Goal: Book appointment/travel/reservation

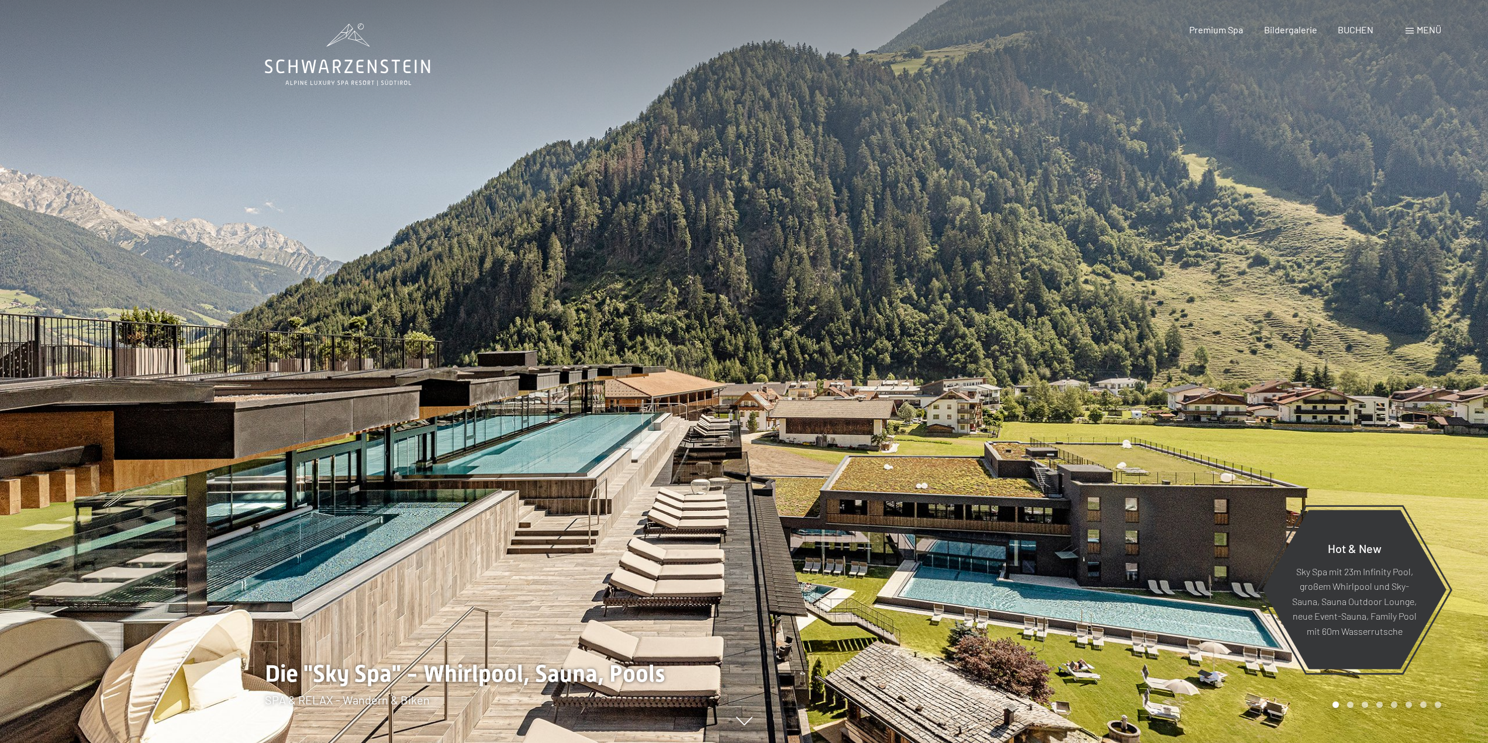
click at [1403, 26] on div "Buchen Anfragen Premium Spa Bildergalerie BUCHEN Menü DE IT EN Gutschein Bilder…" at bounding box center [1295, 29] width 293 height 13
click at [1408, 28] on span at bounding box center [1410, 31] width 8 height 6
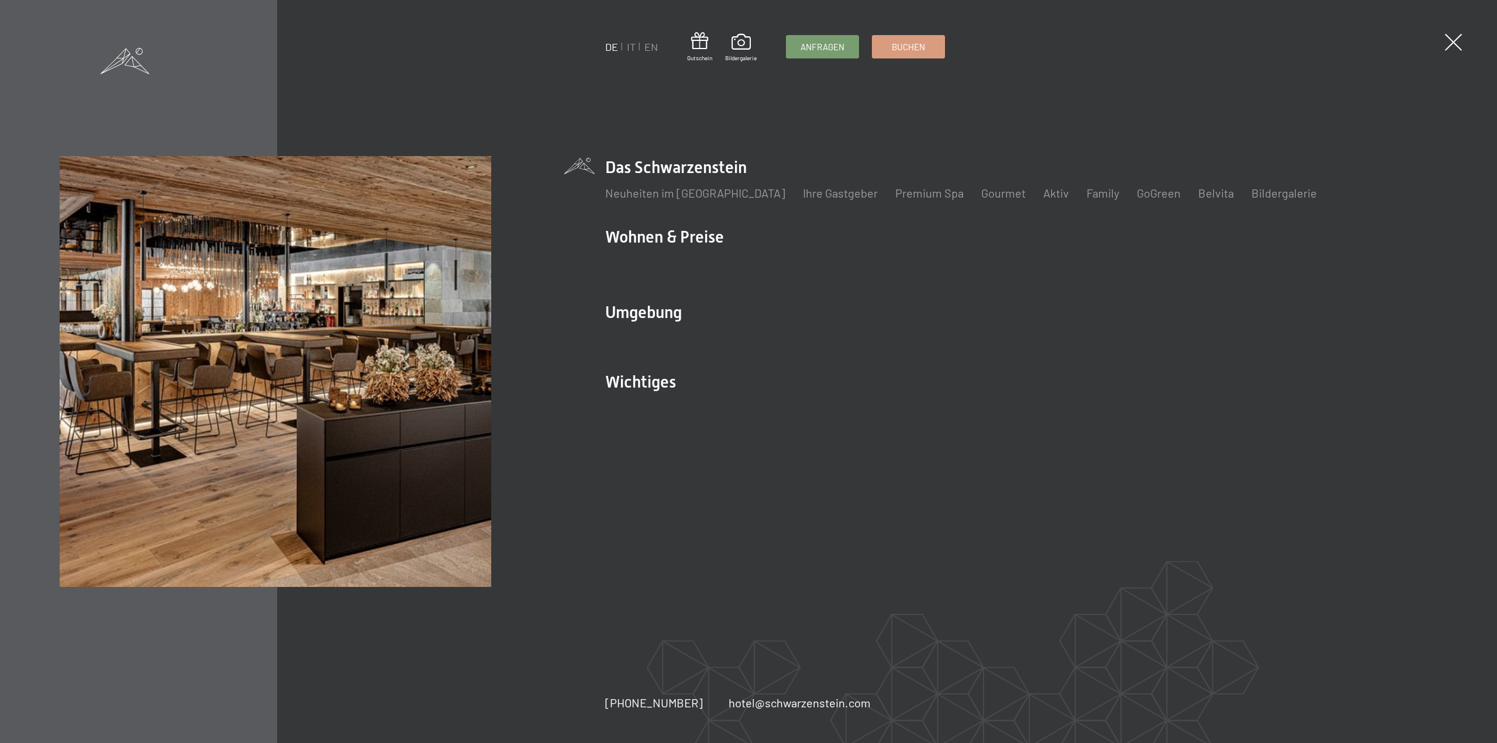
click at [1464, 39] on div "DE IT EN Gutschein Bildergalerie Anfragen Buchen DE IT EN Das Schwarzenstein Ne…" at bounding box center [748, 371] width 1497 height 743
click at [1458, 40] on span at bounding box center [1453, 42] width 17 height 17
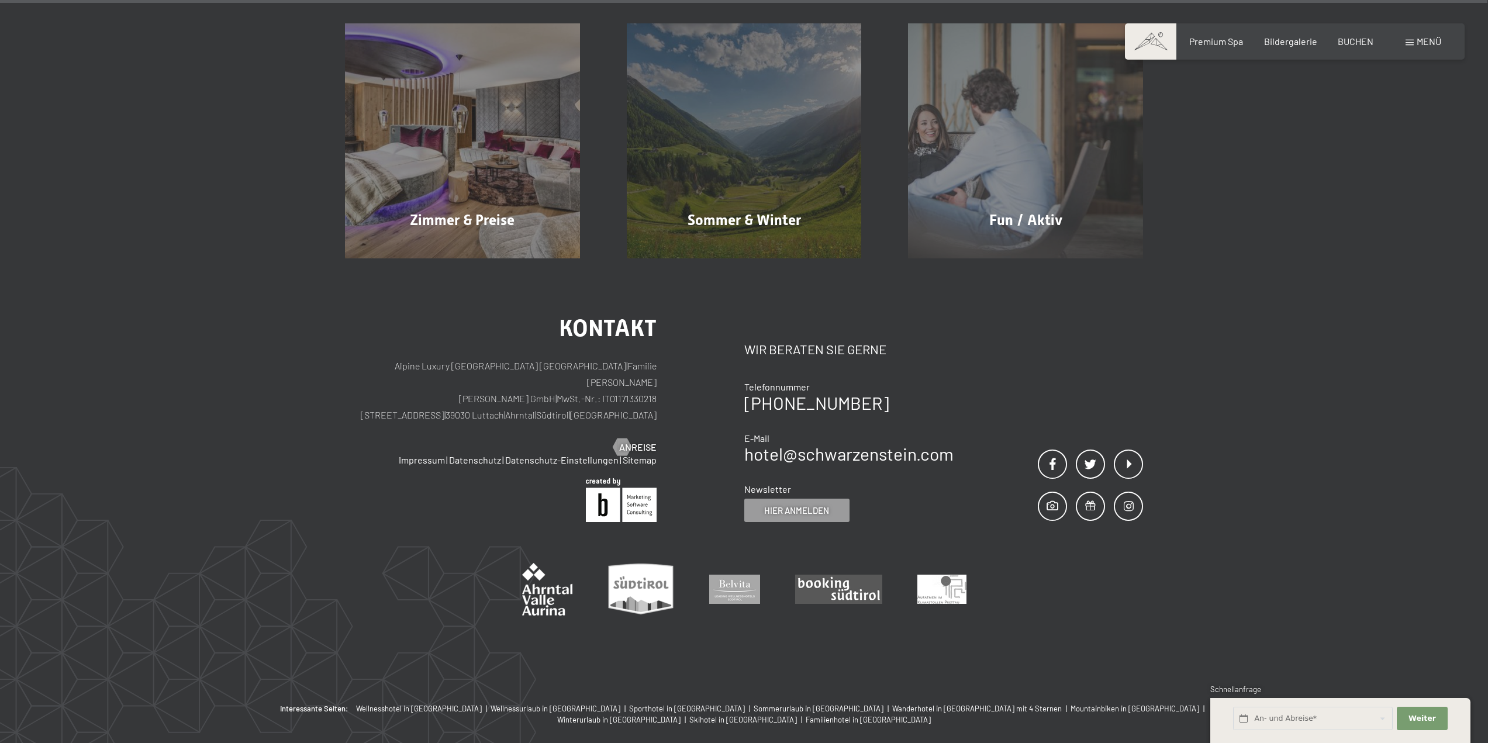
scroll to position [6915, 0]
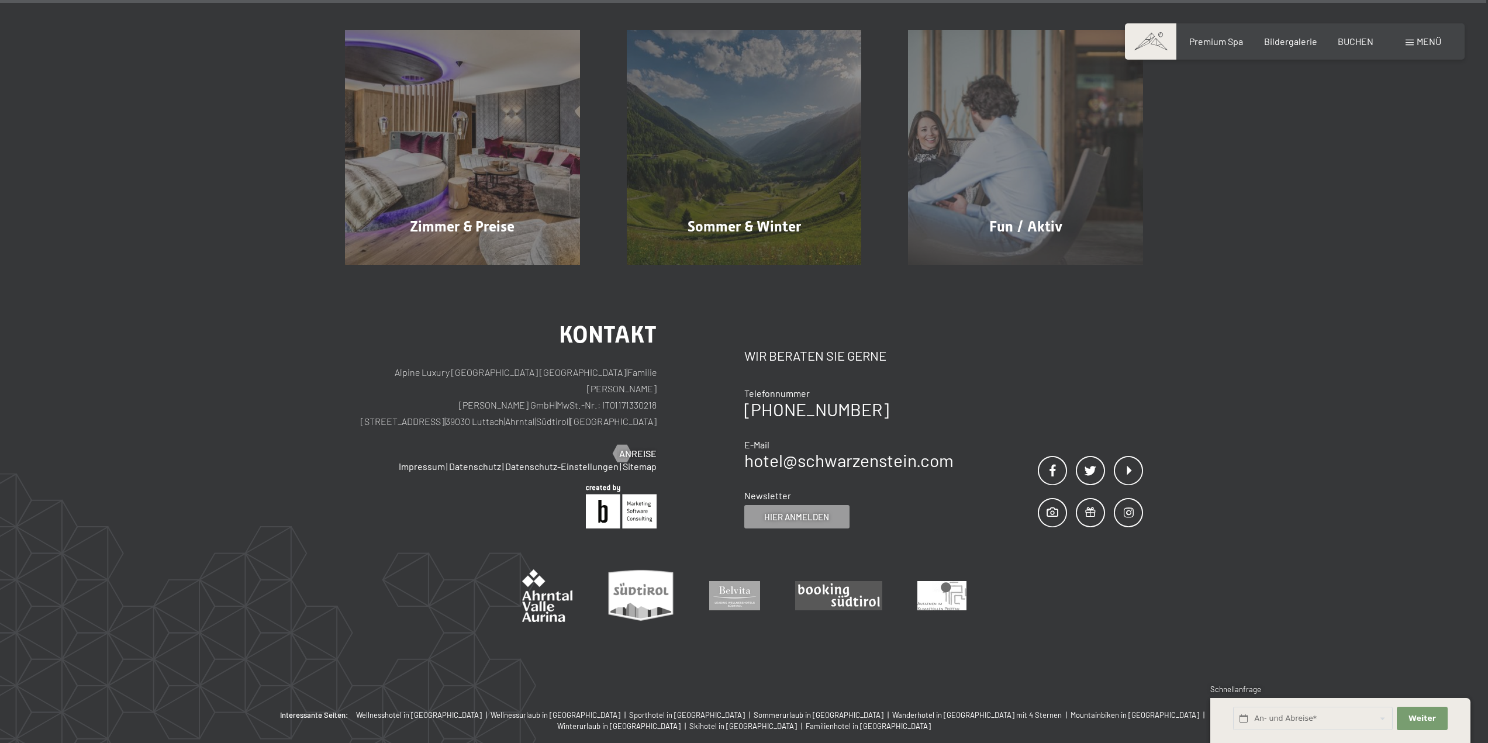
drag, startPoint x: 555, startPoint y: 349, endPoint x: 437, endPoint y: 349, distance: 117.6
click at [437, 364] on p "Alpine Luxury SPA Resort SCHWARZENSTEIN | Familie Zimmerhofer Otmar Zimmerhofer…" at bounding box center [501, 397] width 312 height 66
copy p "Dorfstraße 11 | 39030 Luttach"
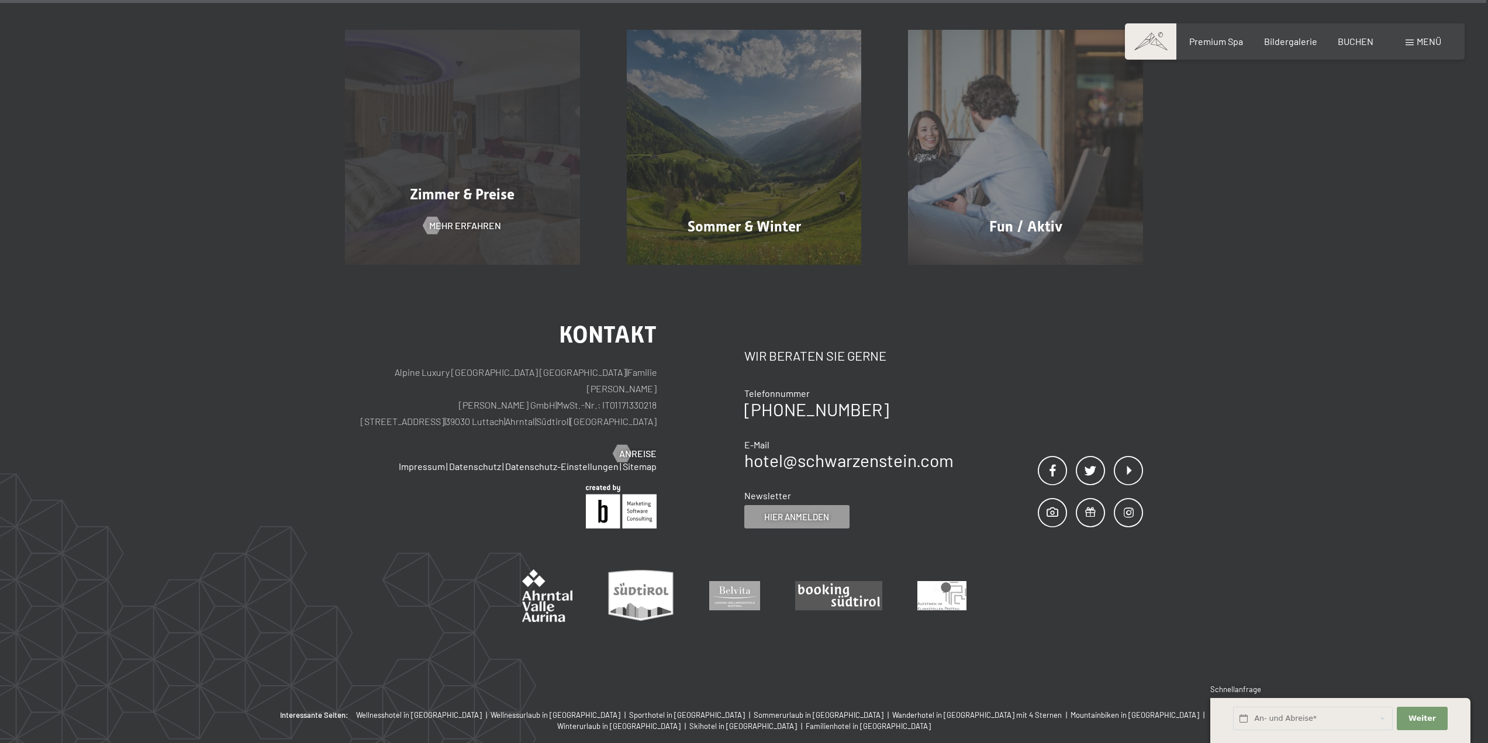
click at [468, 147] on div "Zimmer & Preise Mehr erfahren" at bounding box center [463, 147] width 282 height 235
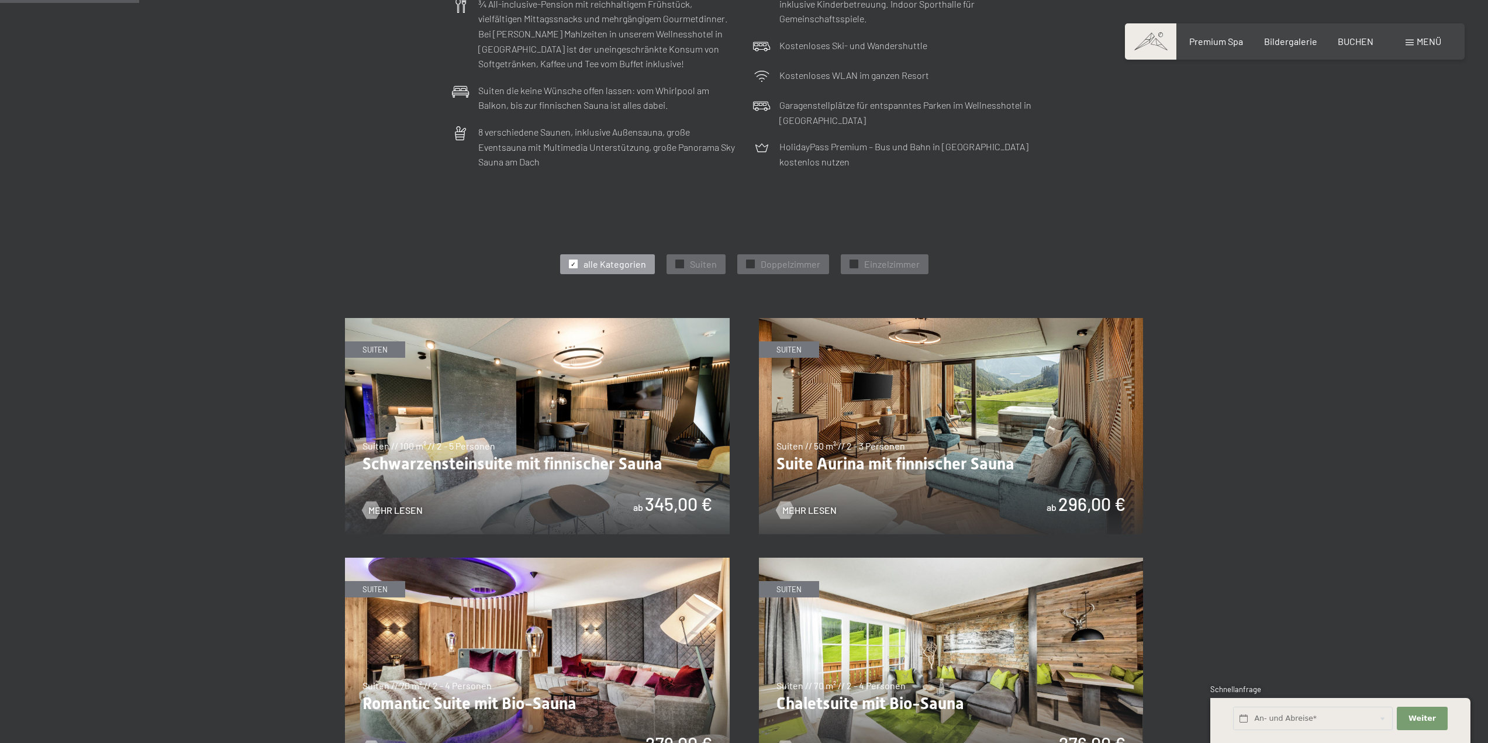
scroll to position [643, 0]
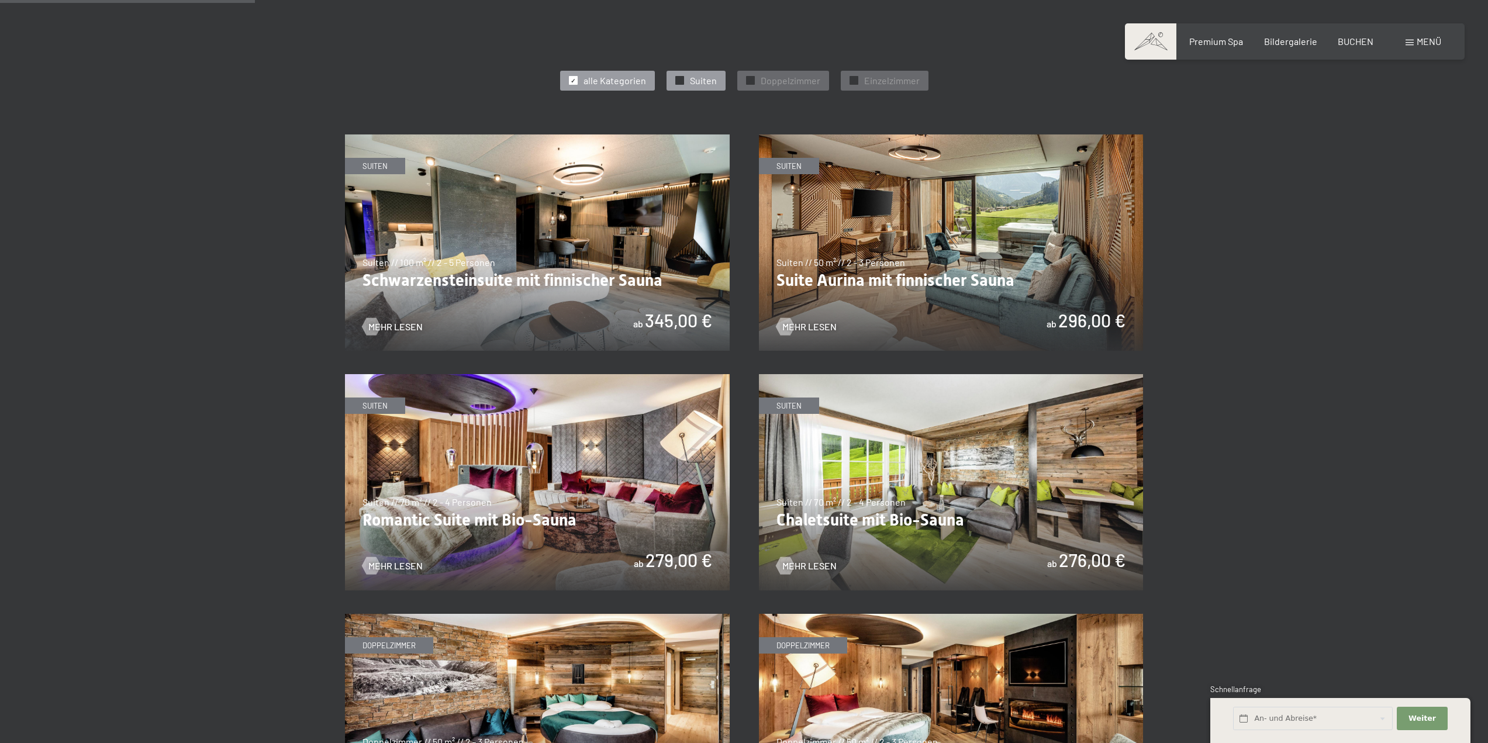
click at [705, 80] on span "Suiten" at bounding box center [703, 80] width 27 height 13
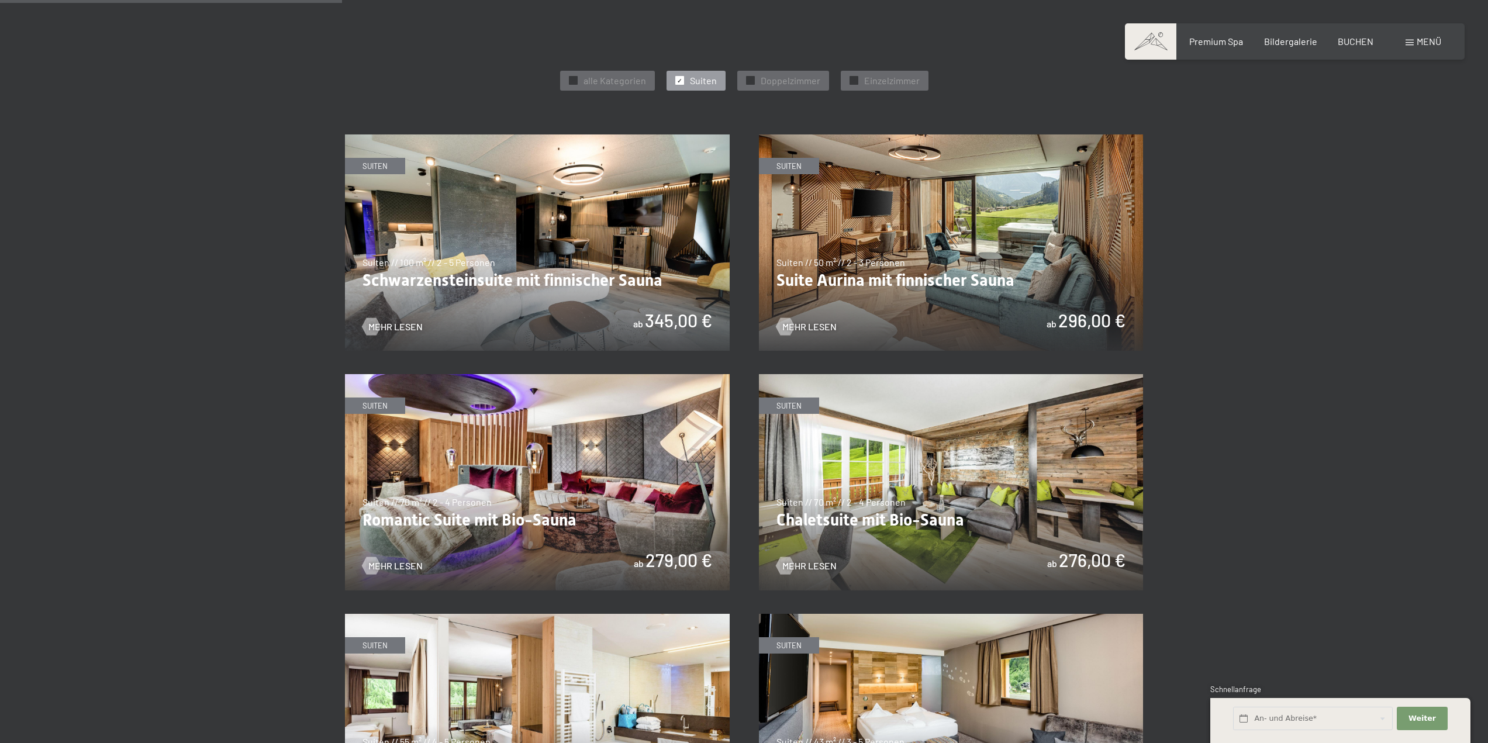
click at [1135, 246] on img at bounding box center [951, 243] width 385 height 216
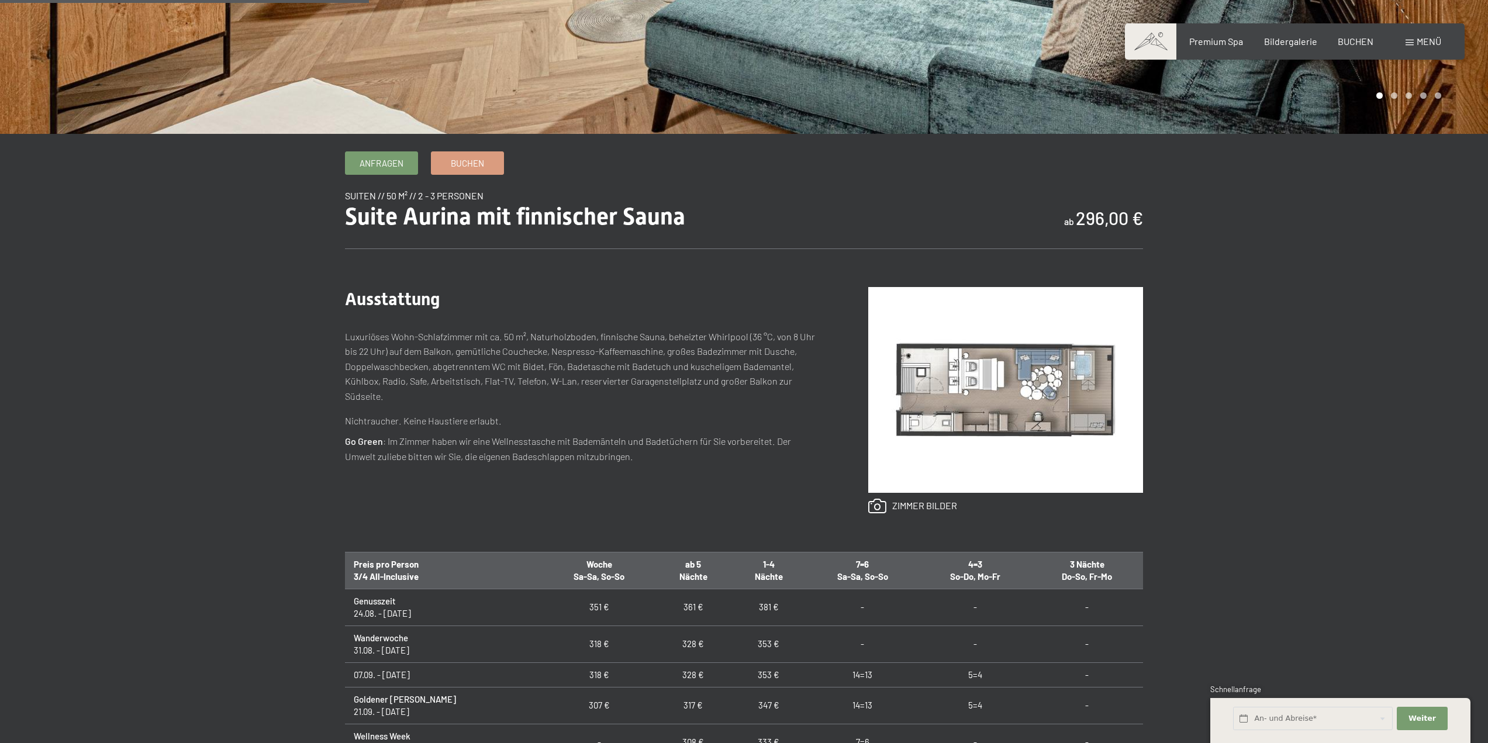
scroll to position [702, 0]
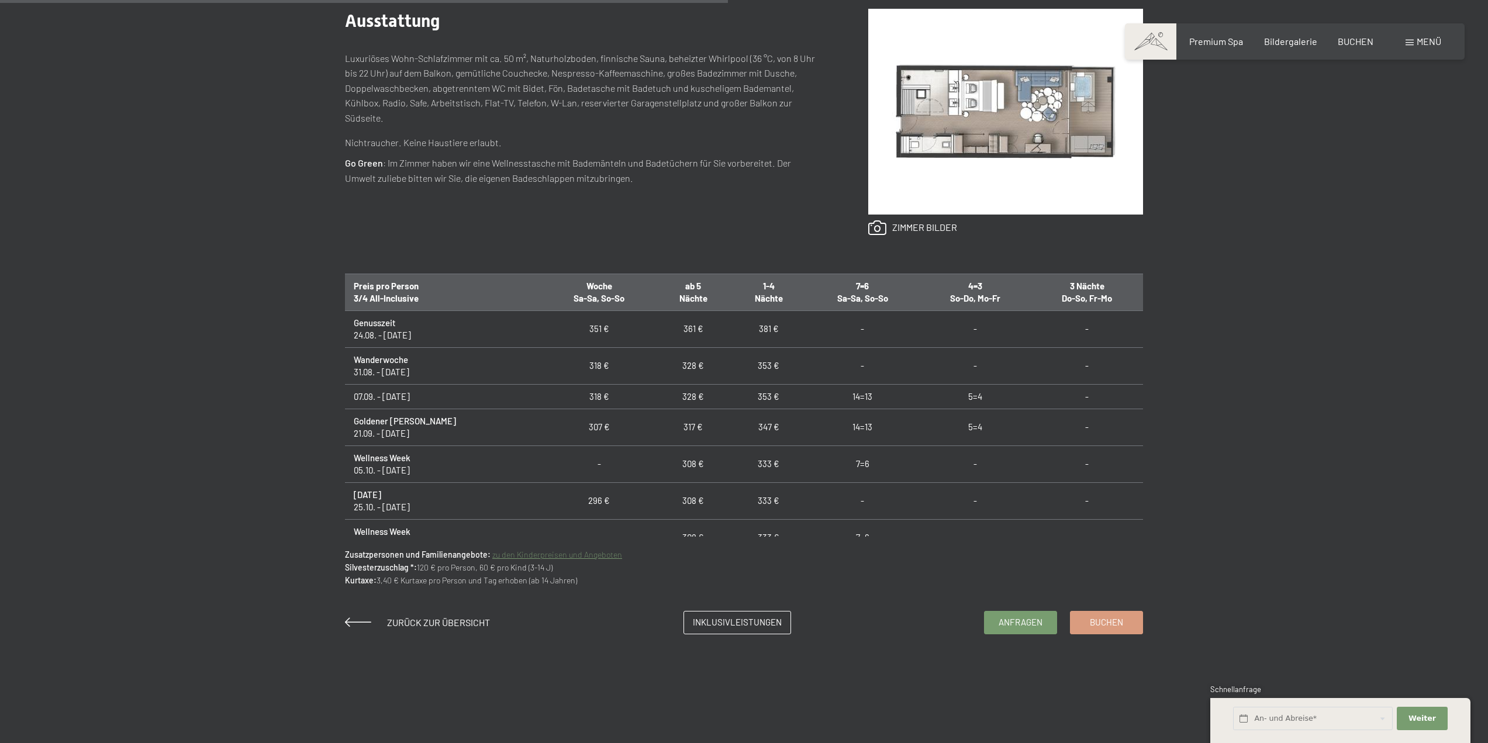
click at [421, 429] on td "Goldener Herbst 21.09. - 05.10.25" at bounding box center [444, 427] width 198 height 37
click at [543, 426] on td "307 €" at bounding box center [599, 427] width 113 height 37
drag, startPoint x: 559, startPoint y: 428, endPoint x: 623, endPoint y: 439, distance: 64.8
click at [559, 428] on td "307 €" at bounding box center [599, 427] width 113 height 37
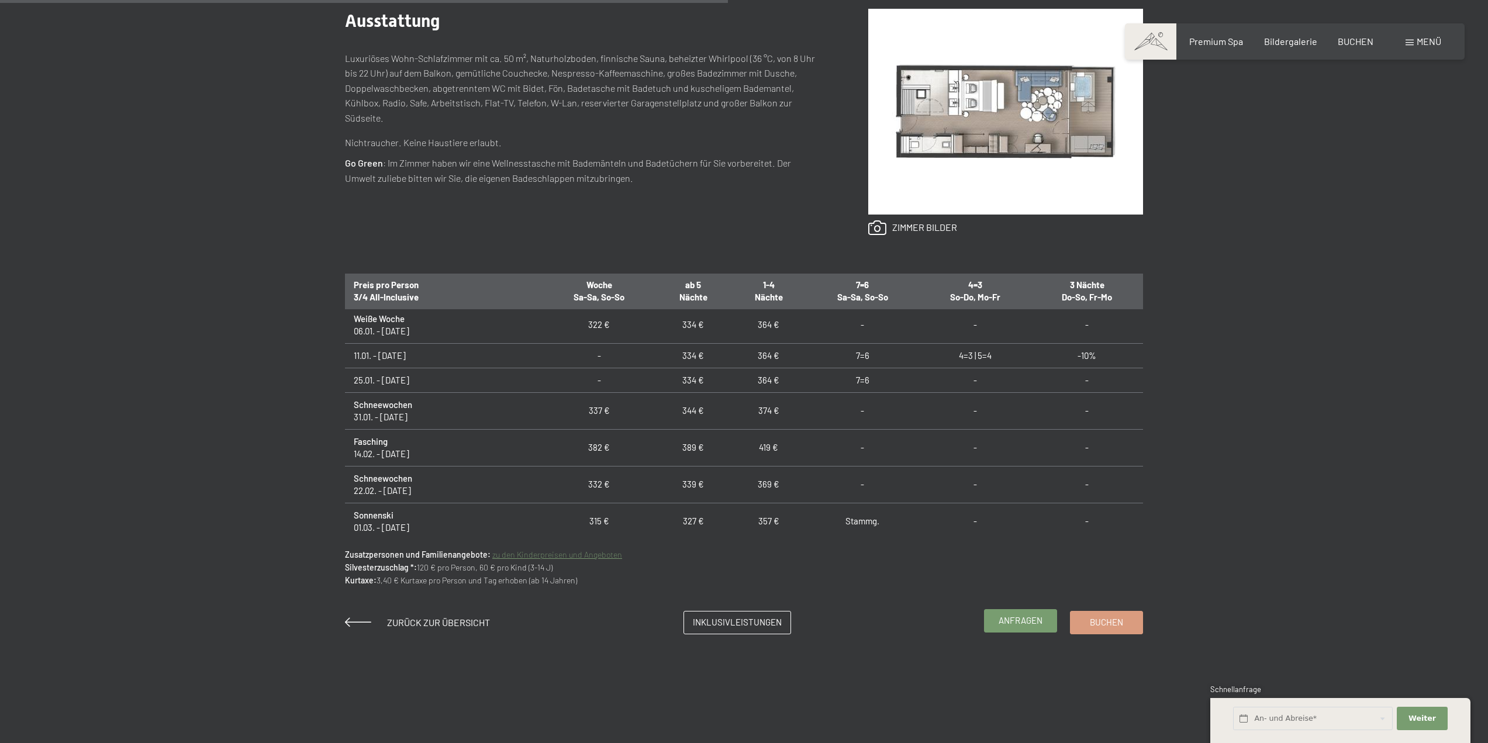
click at [1022, 623] on span "Anfragen" at bounding box center [1021, 621] width 44 height 12
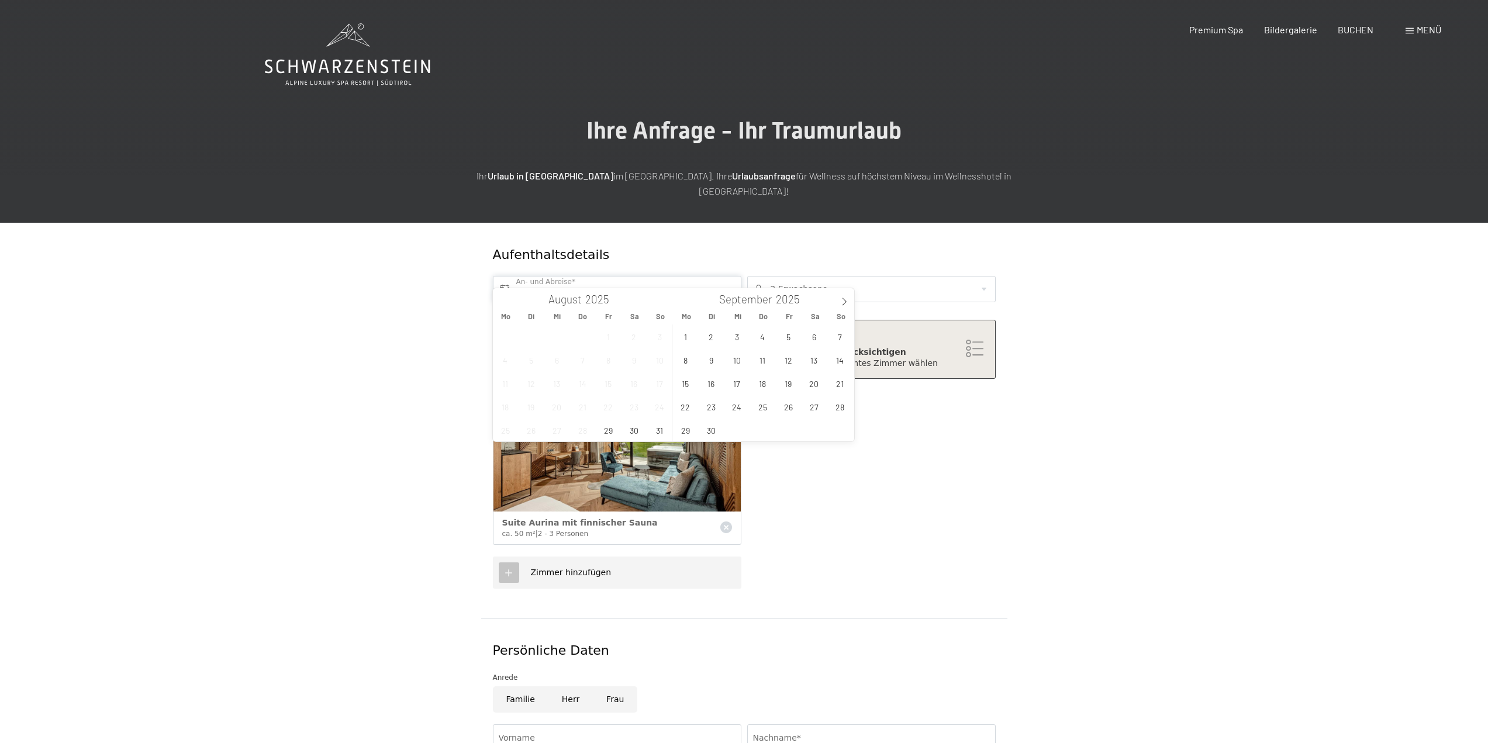
click at [728, 280] on input "text" at bounding box center [617, 289] width 249 height 26
click at [710, 409] on span "23" at bounding box center [711, 406] width 23 height 23
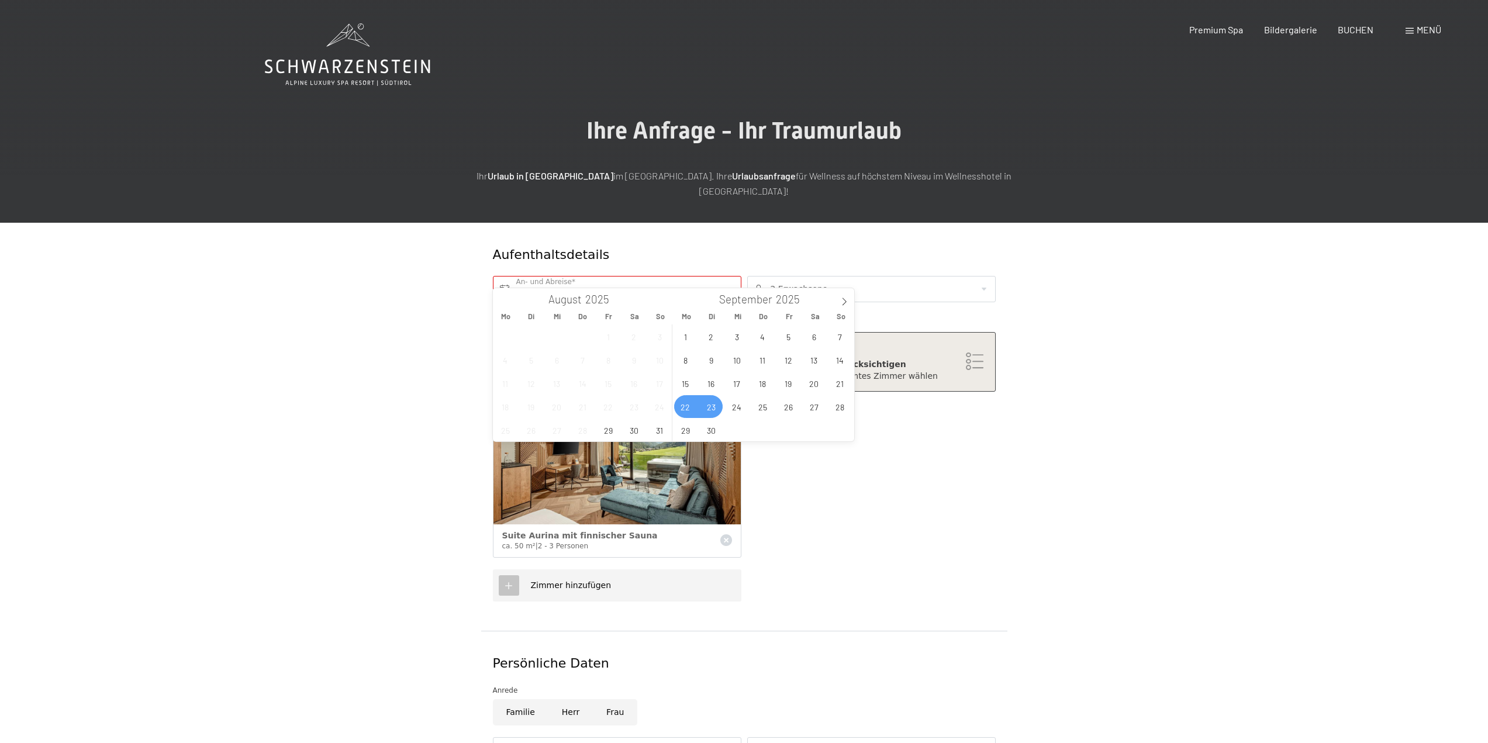
click at [680, 409] on span "22" at bounding box center [685, 406] width 23 height 23
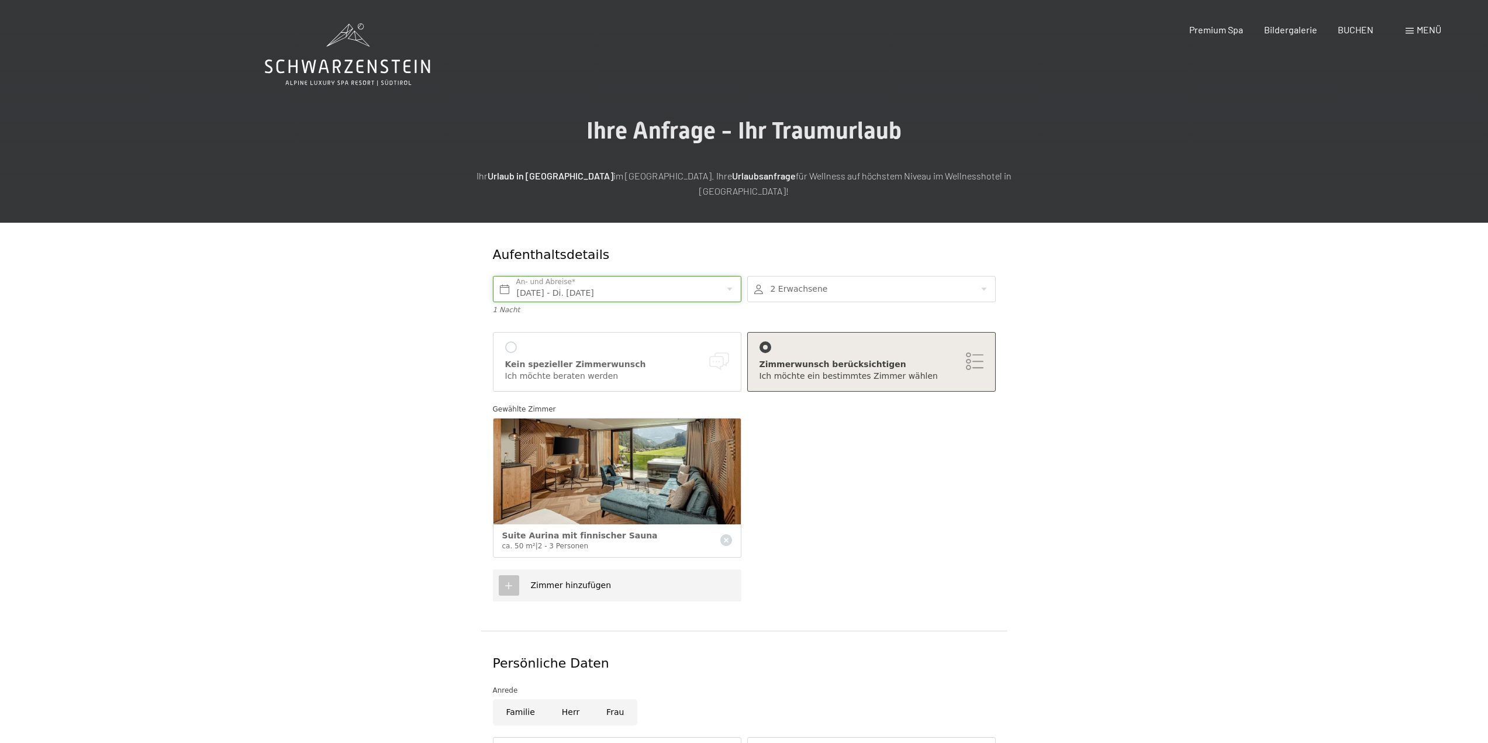
click at [679, 276] on input "Mo. 22.09.2025 - Di. 23.09.2025" at bounding box center [617, 289] width 249 height 26
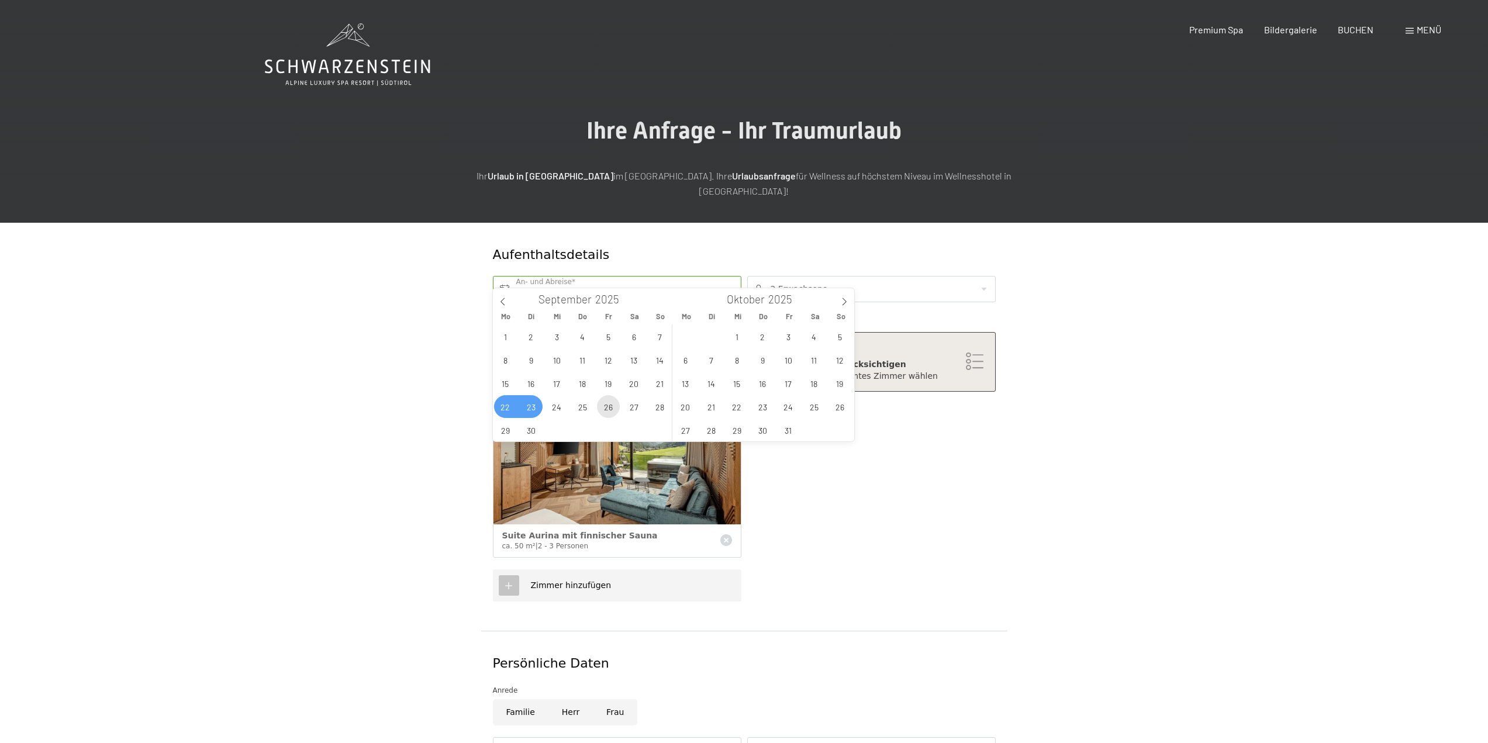
click at [616, 408] on span "26" at bounding box center [608, 406] width 23 height 23
click at [508, 407] on span "22" at bounding box center [505, 406] width 23 height 23
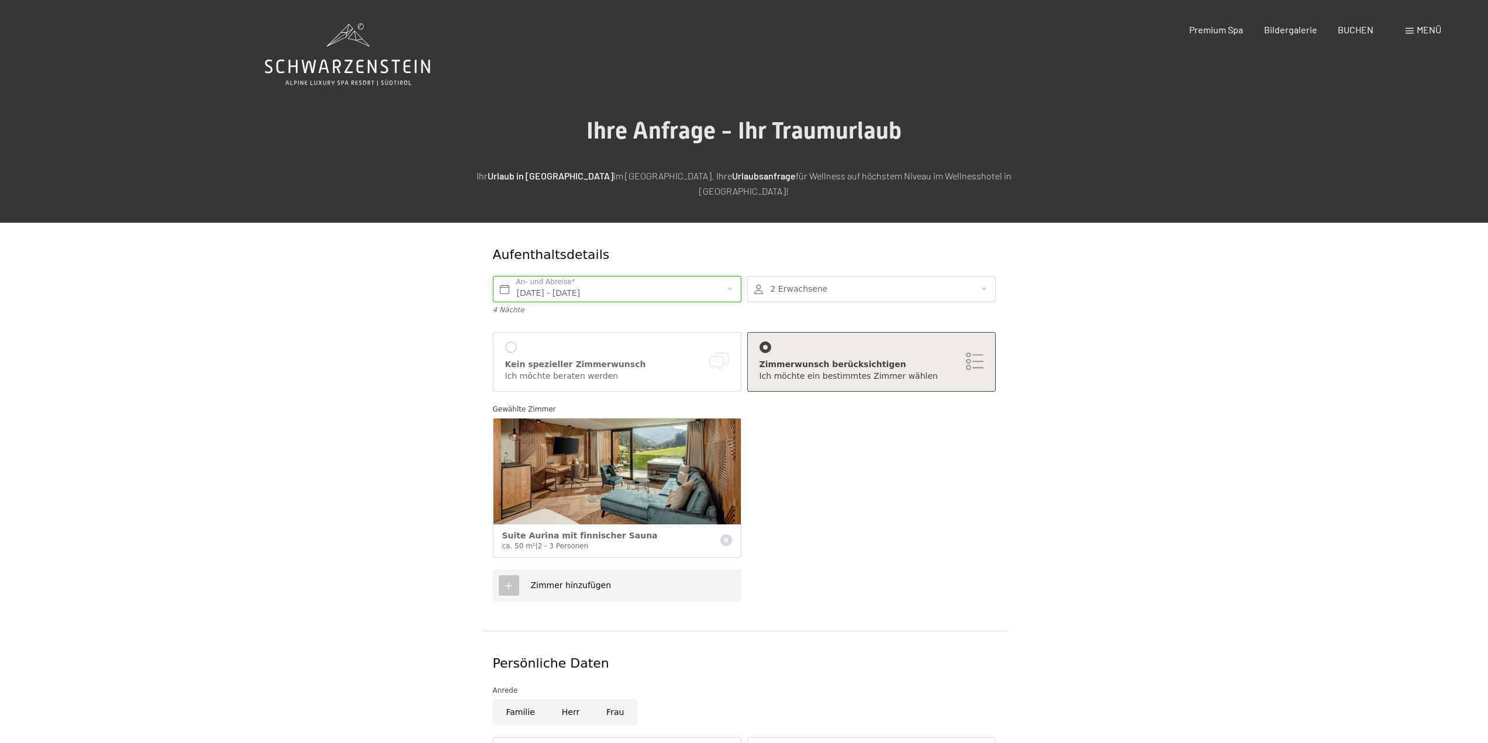
click at [554, 281] on input "Mo. 22.09.2025 - Fr. 26.09.2025" at bounding box center [617, 289] width 249 height 26
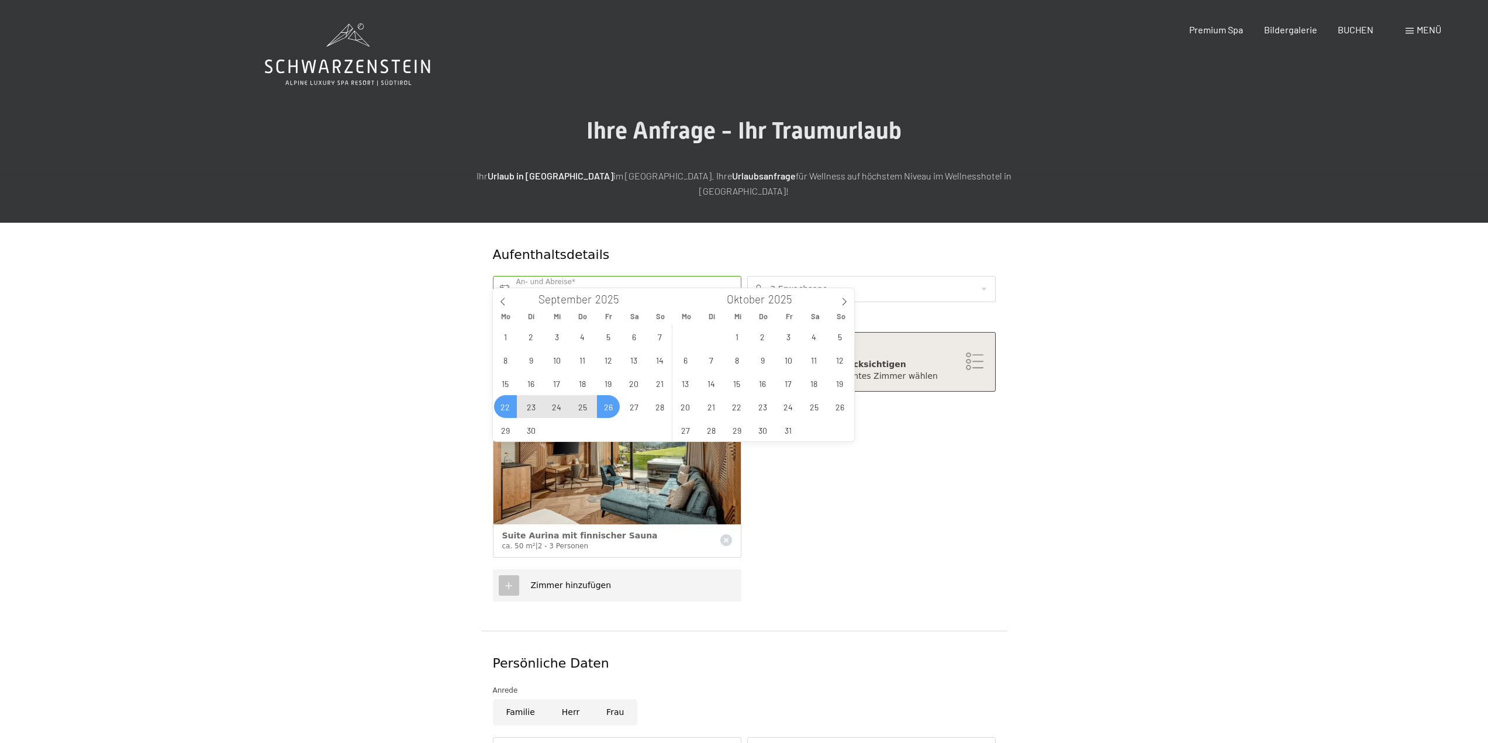
click at [509, 405] on span "22" at bounding box center [505, 406] width 23 height 23
click at [606, 408] on span "26" at bounding box center [608, 406] width 23 height 23
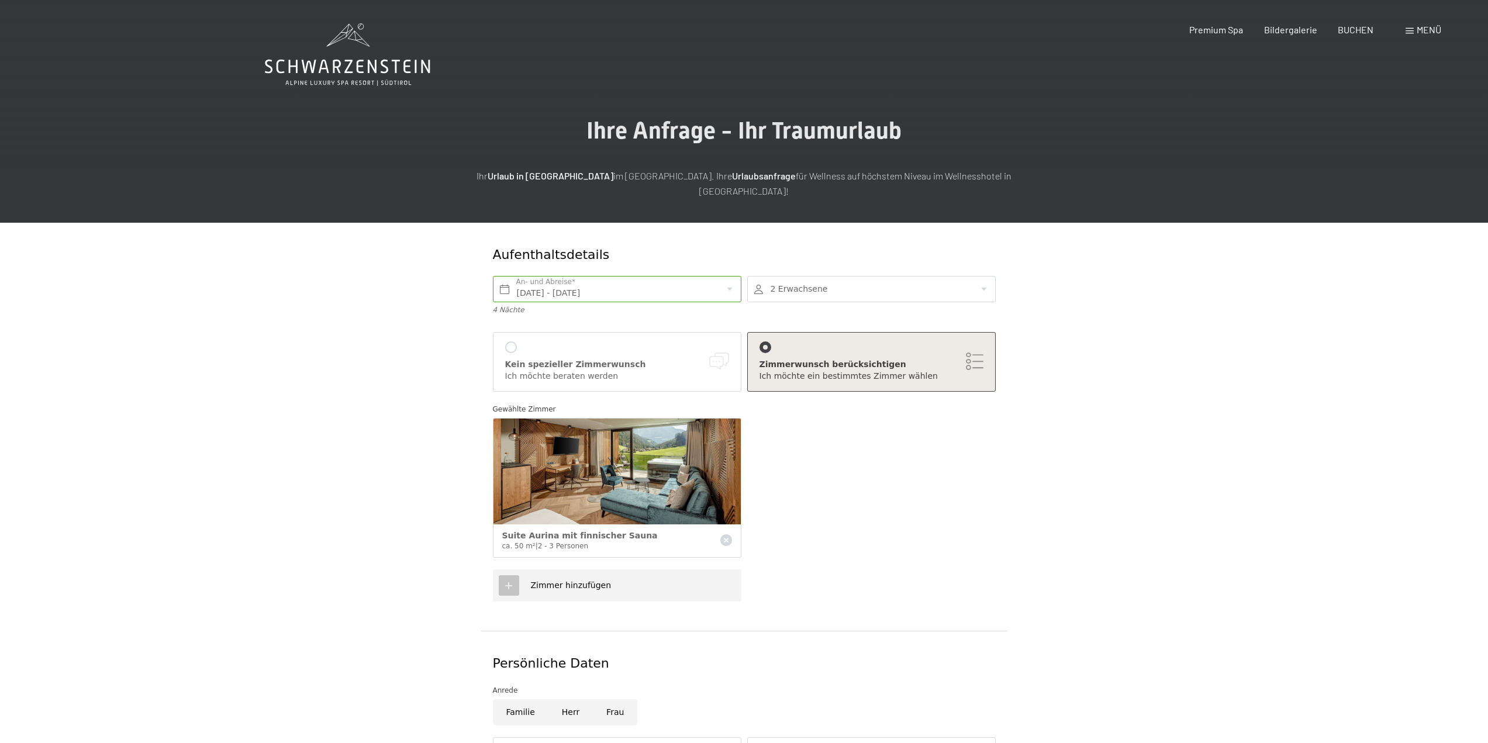
click at [857, 426] on div "Gewählte Zimmer Suite Aurina mit finnischer Sauna ca. 50 m² | 2 - 3 Personen" at bounding box center [744, 484] width 509 height 173
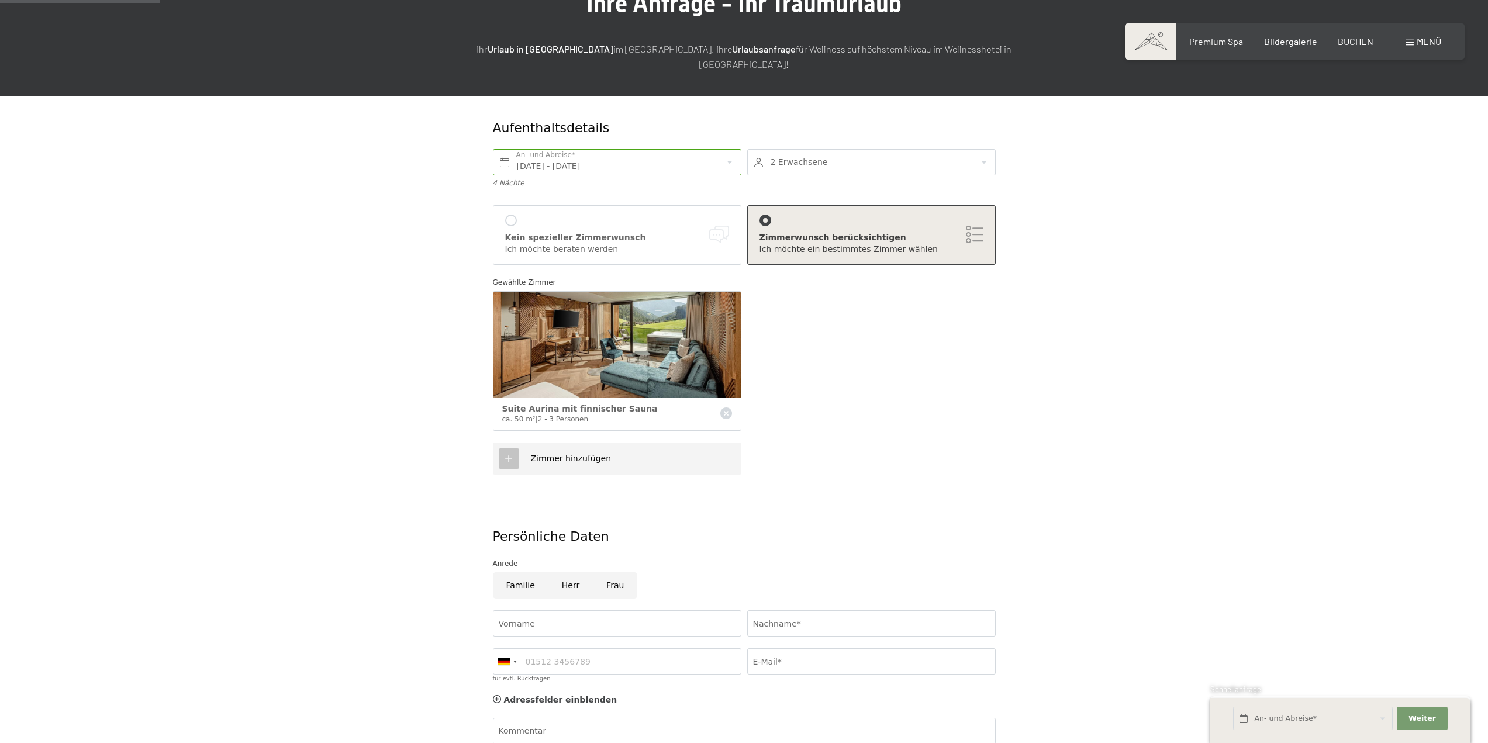
scroll to position [117, 0]
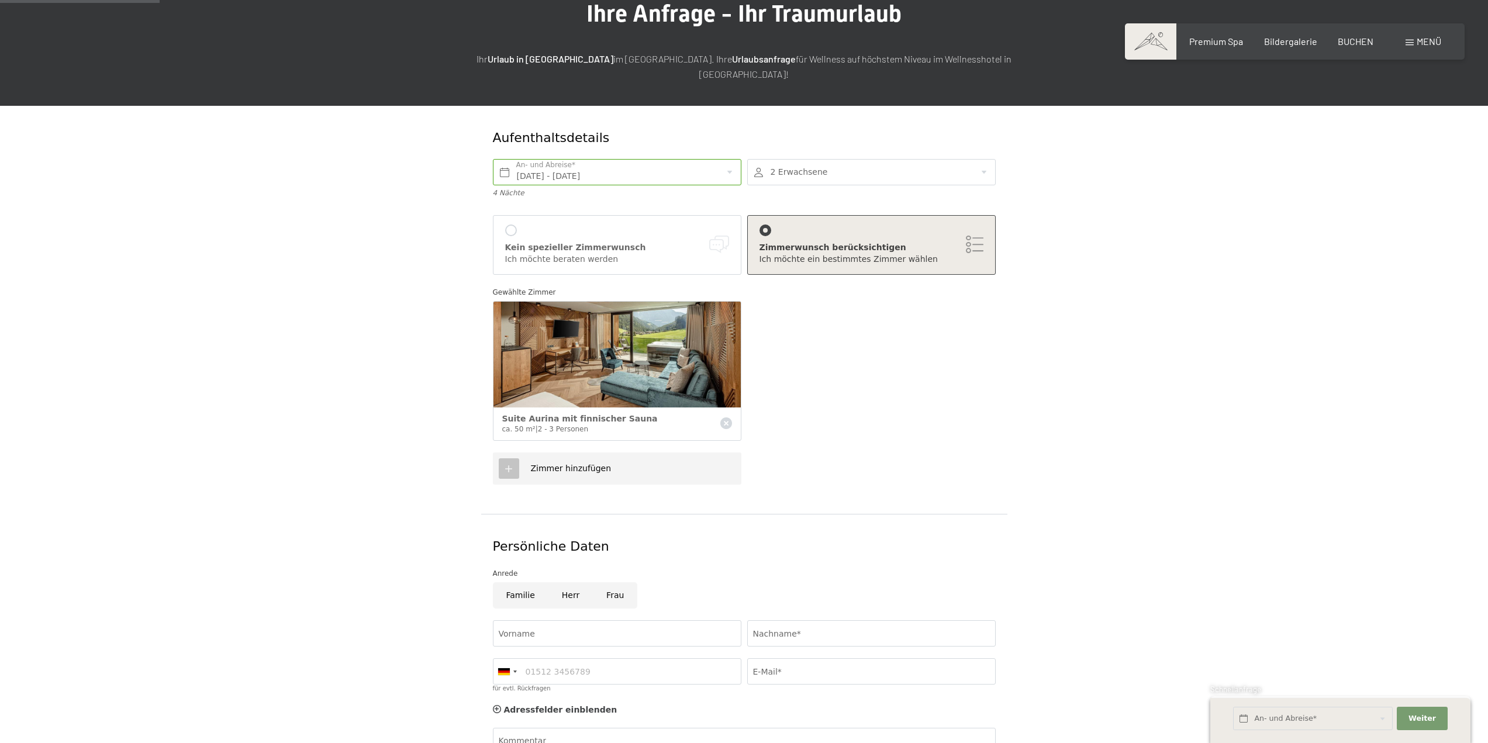
click at [952, 242] on div "Zimmerwunsch berücksichtigen" at bounding box center [872, 248] width 224 height 12
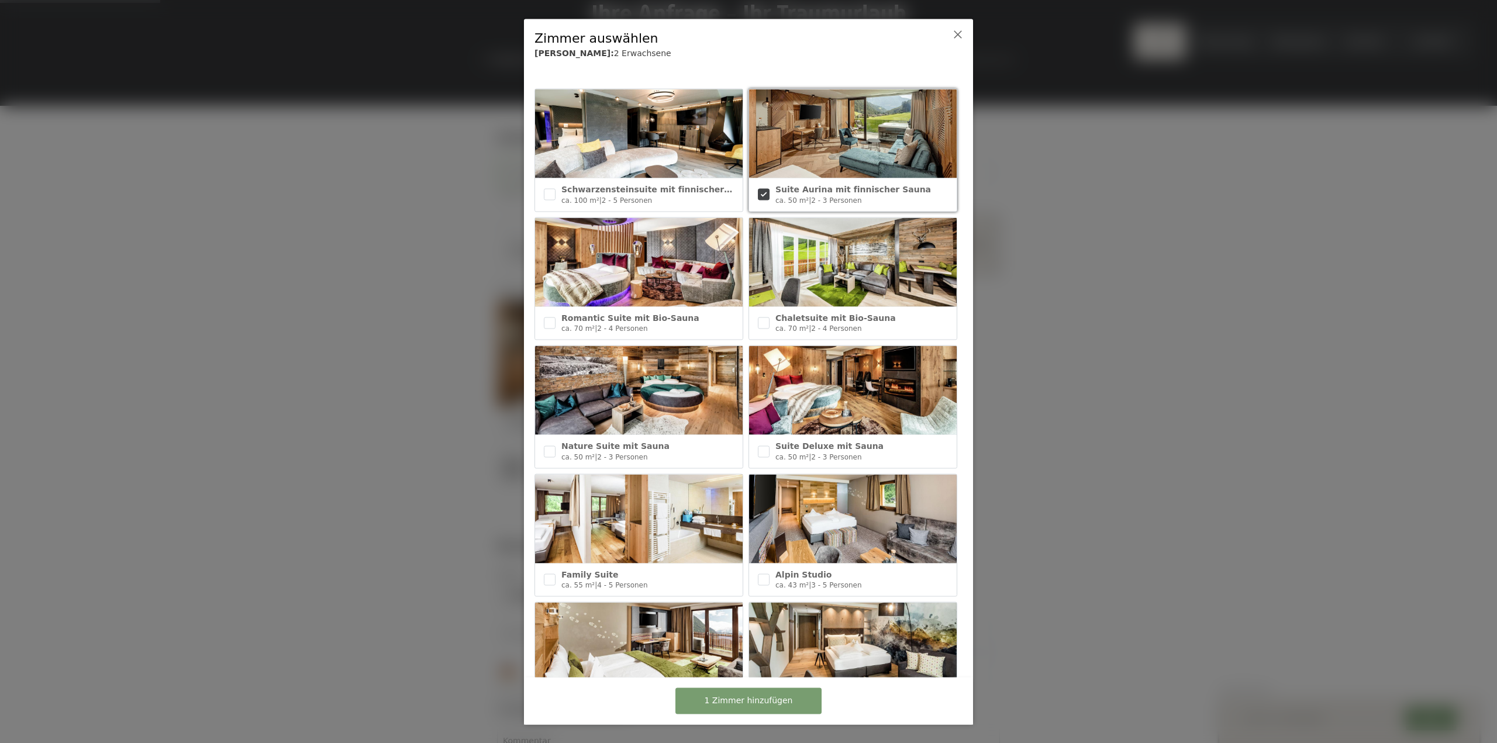
click at [1108, 258] on div at bounding box center [748, 371] width 1497 height 743
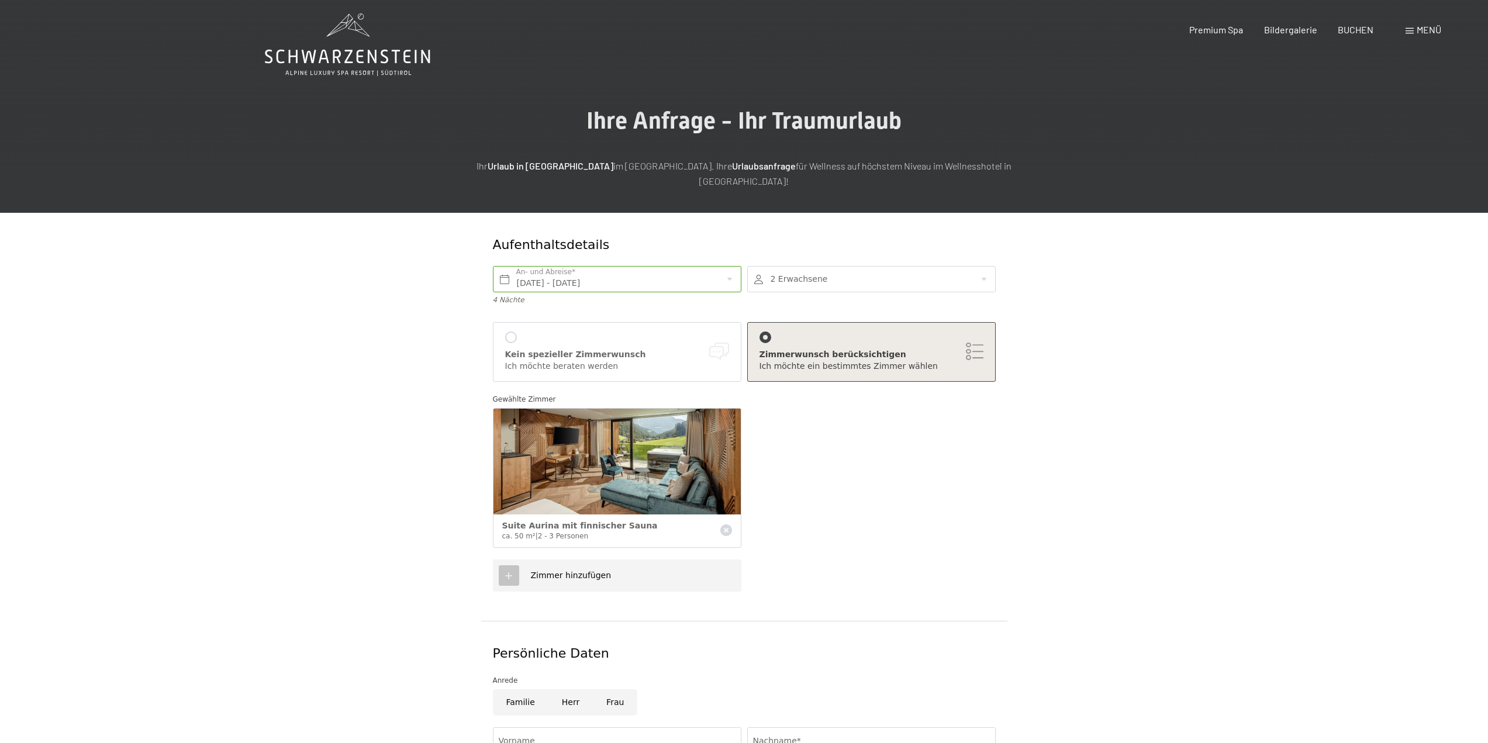
scroll to position [0, 0]
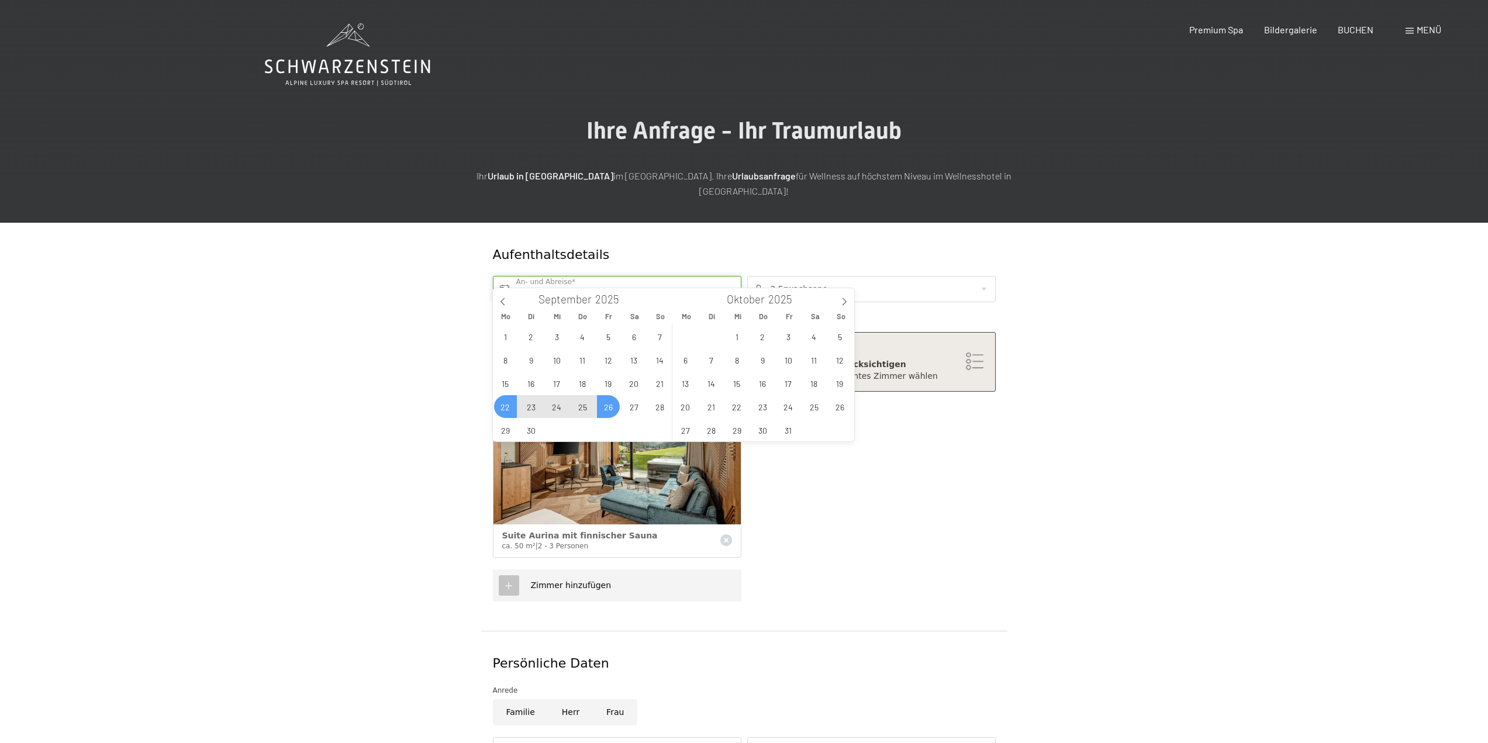
click at [615, 276] on input "Mo. 22.09.2025 - Fr. 26.09.2025" at bounding box center [617, 289] width 249 height 26
click at [662, 382] on span "21" at bounding box center [660, 383] width 23 height 23
click at [580, 407] on span "25" at bounding box center [582, 406] width 23 height 23
type input "So. 21.09.2025 - Do. 25.09.2025"
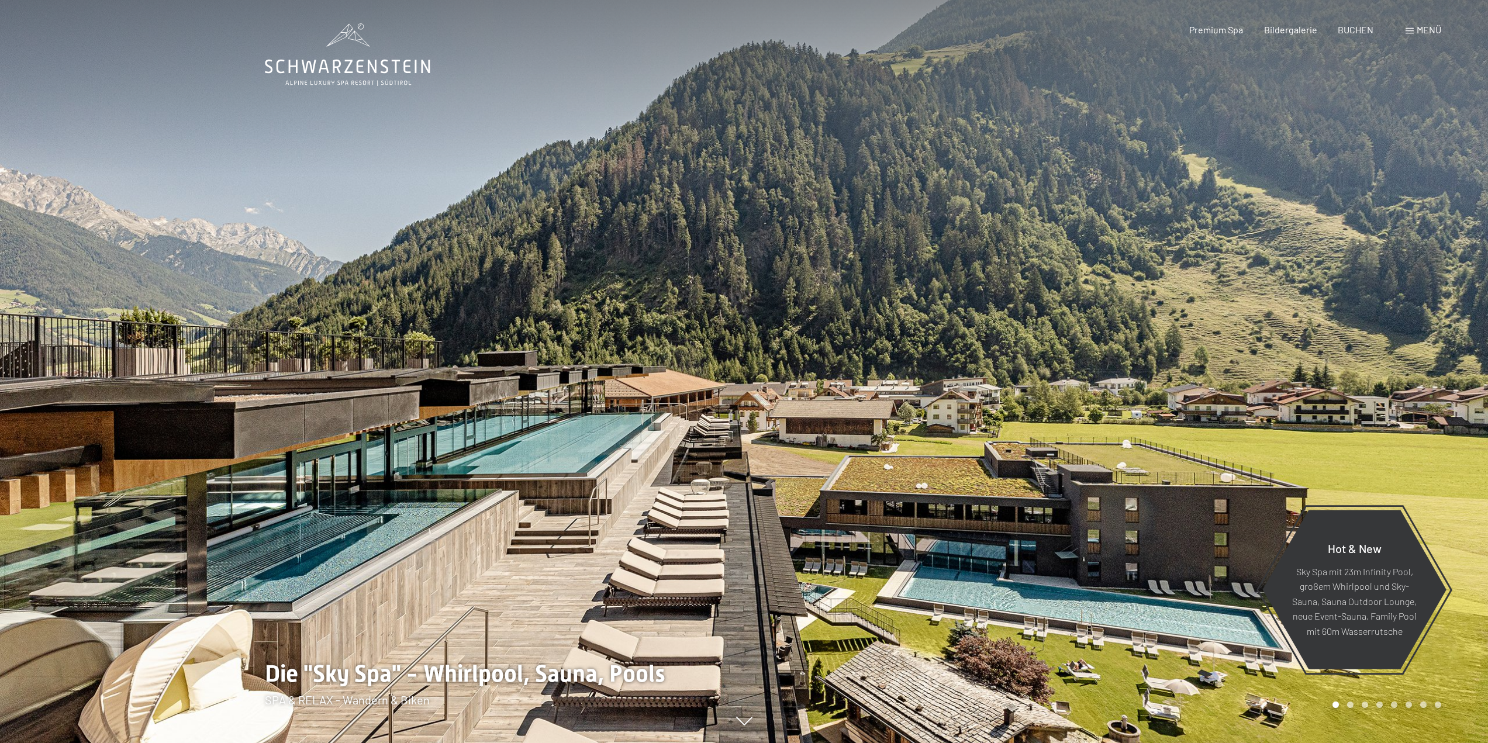
click at [1436, 26] on span "Menü" at bounding box center [1429, 29] width 25 height 11
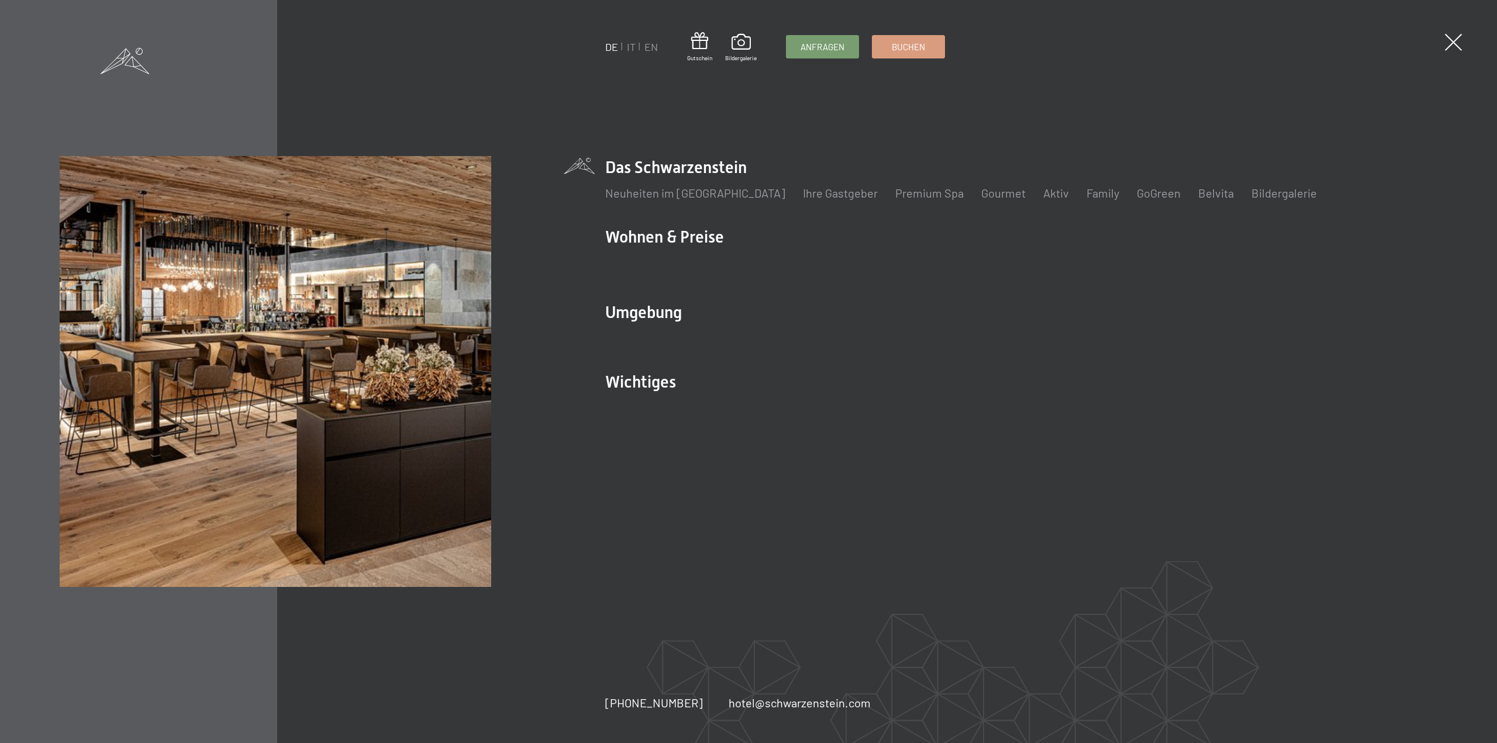
click at [718, 201] on li "Neuheiten im [GEOGRAPHIC_DATA]" at bounding box center [695, 193] width 180 height 16
click at [714, 191] on link "Neuheiten im [GEOGRAPHIC_DATA]" at bounding box center [695, 193] width 180 height 14
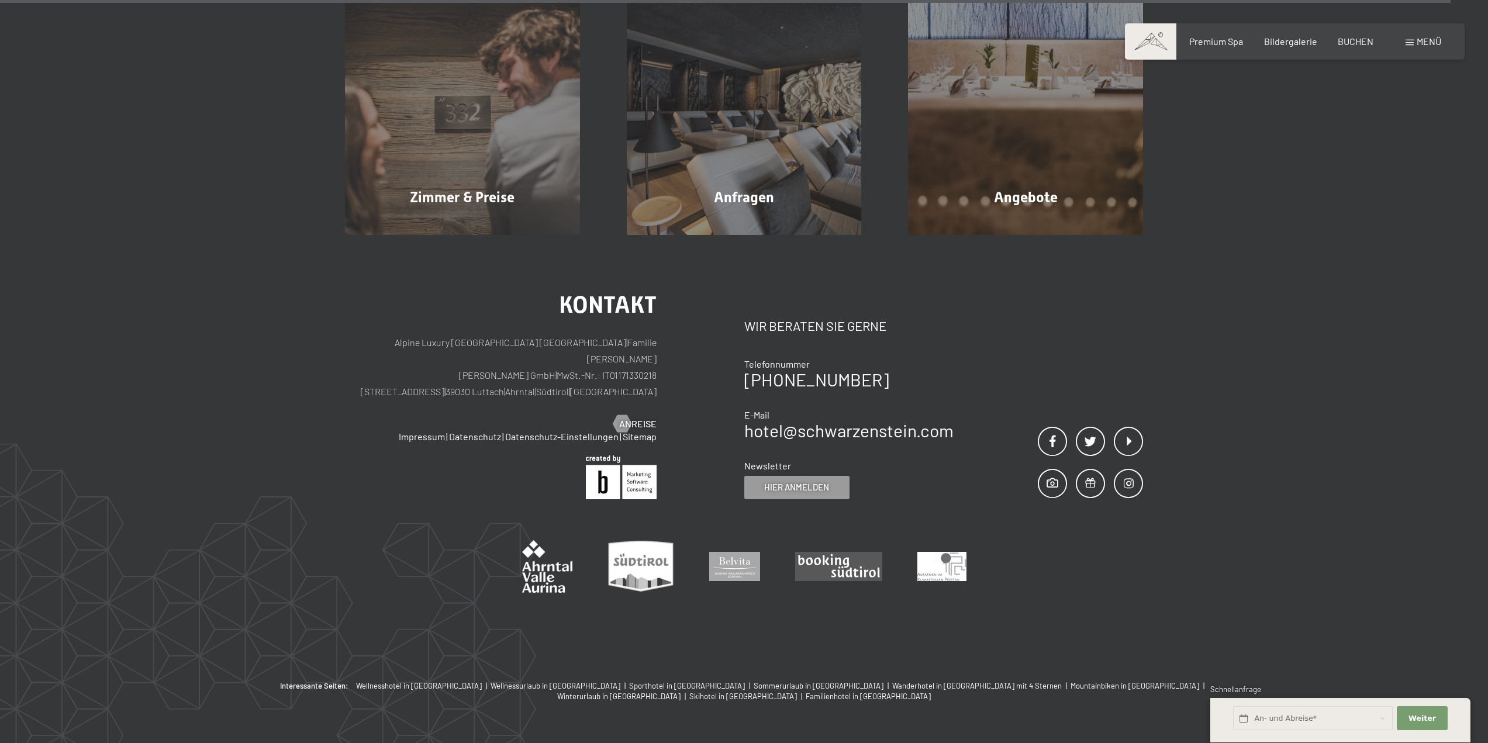
scroll to position [5955, 0]
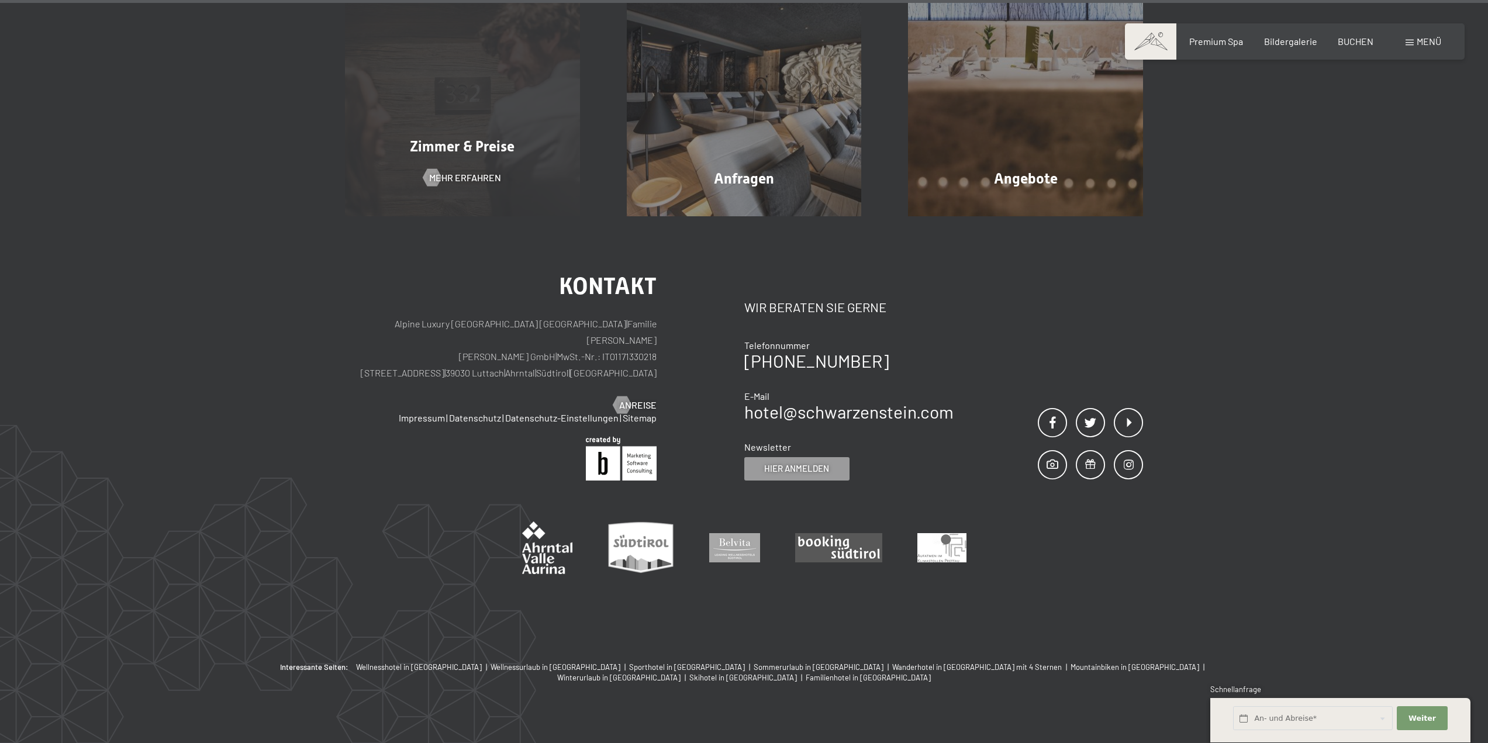
click at [475, 87] on div "Zimmer & Preise Mehr erfahren" at bounding box center [463, 98] width 282 height 235
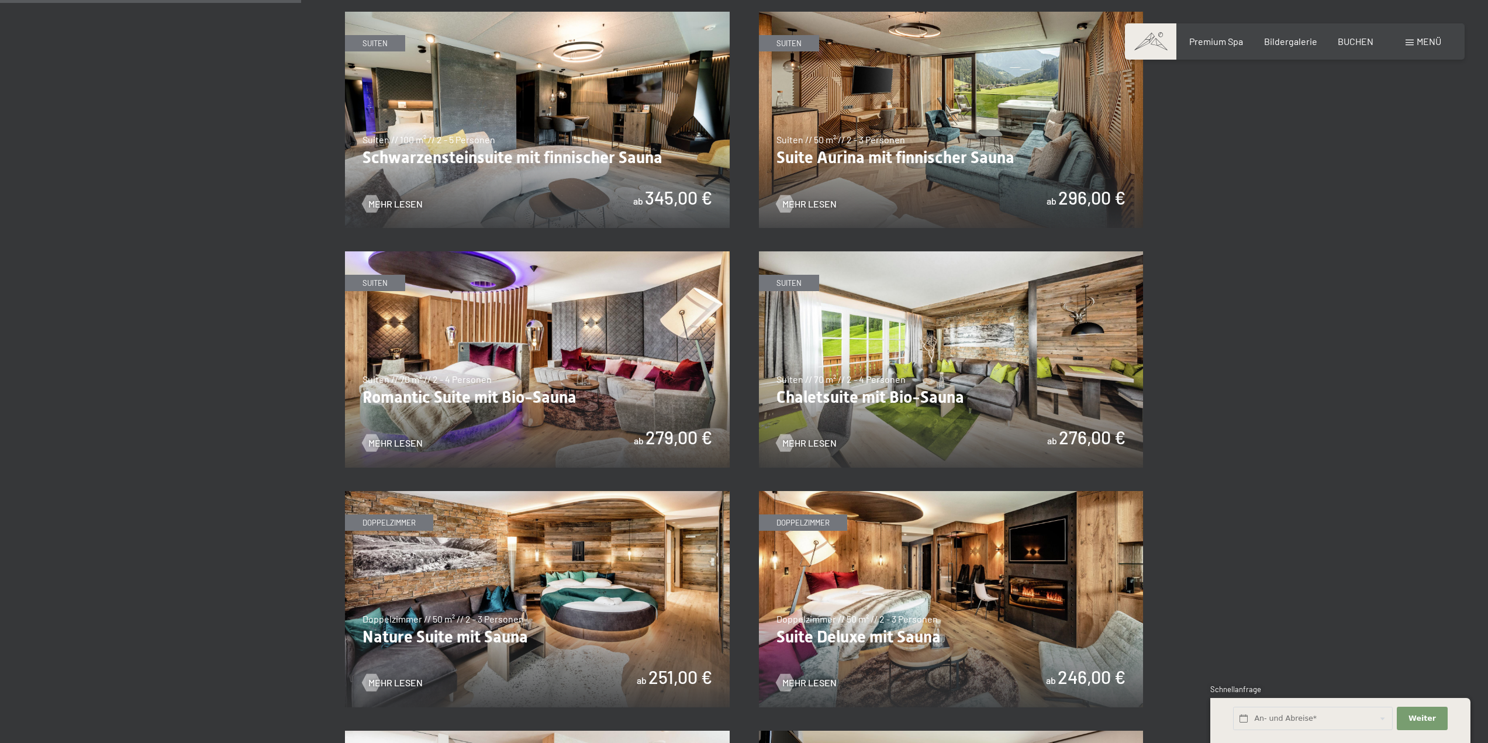
scroll to position [760, 0]
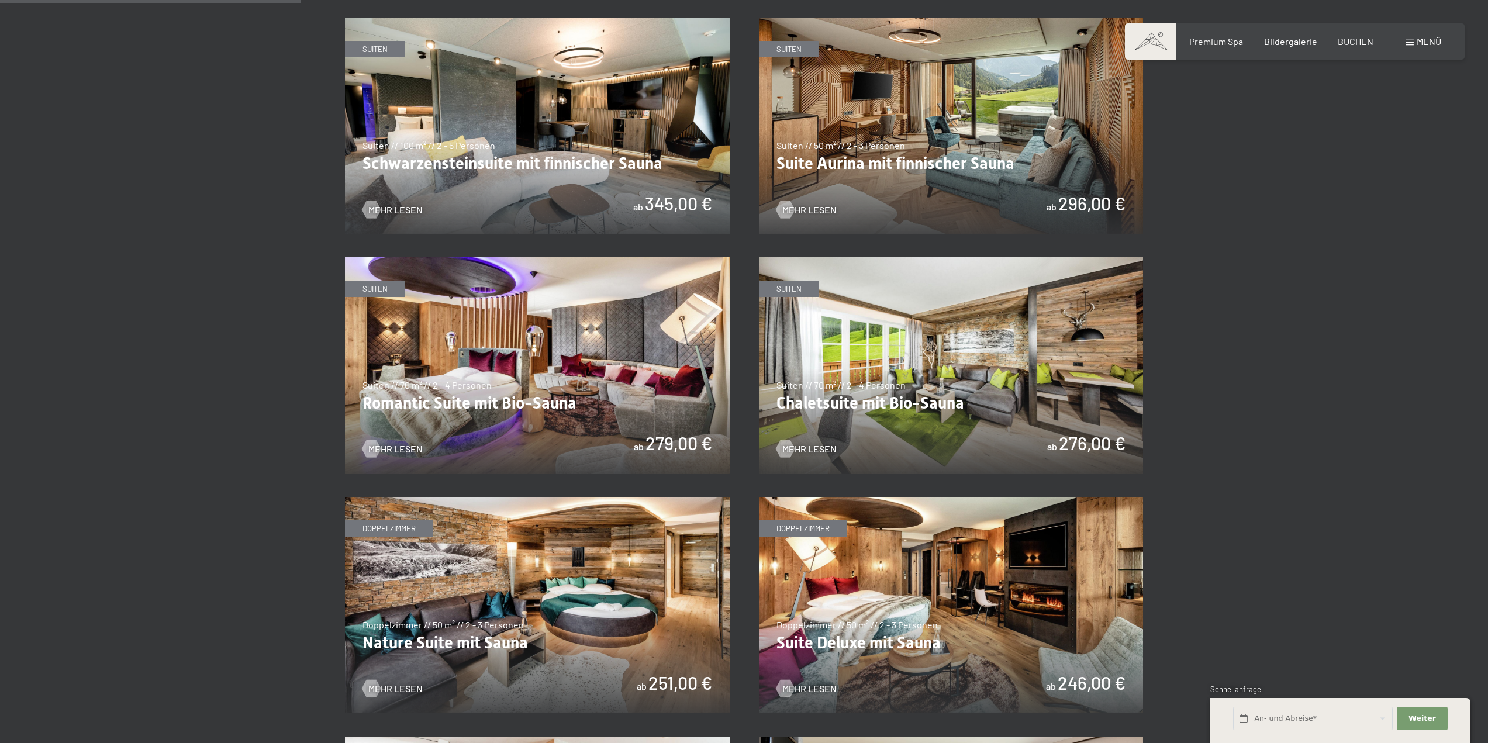
click at [1003, 120] on img at bounding box center [951, 126] width 385 height 216
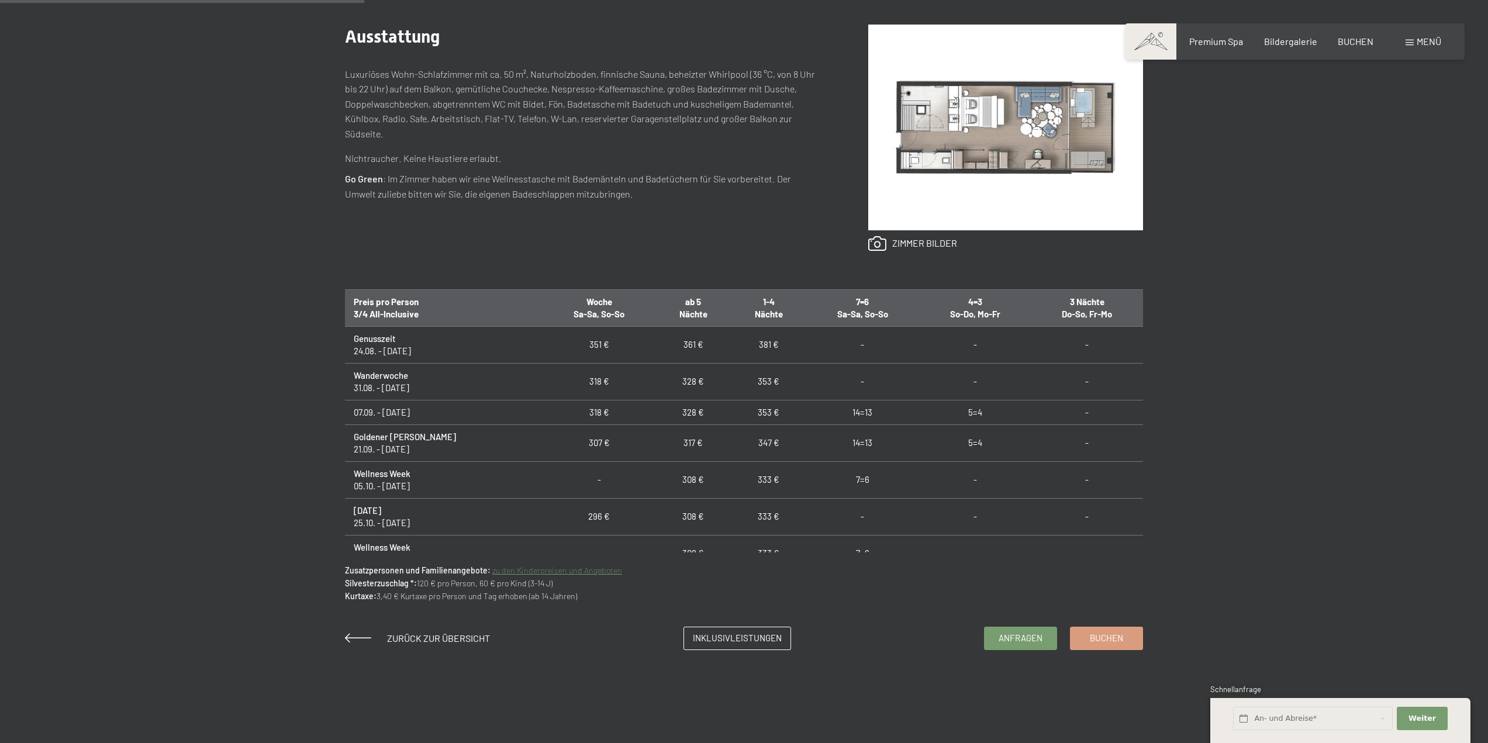
scroll to position [702, 0]
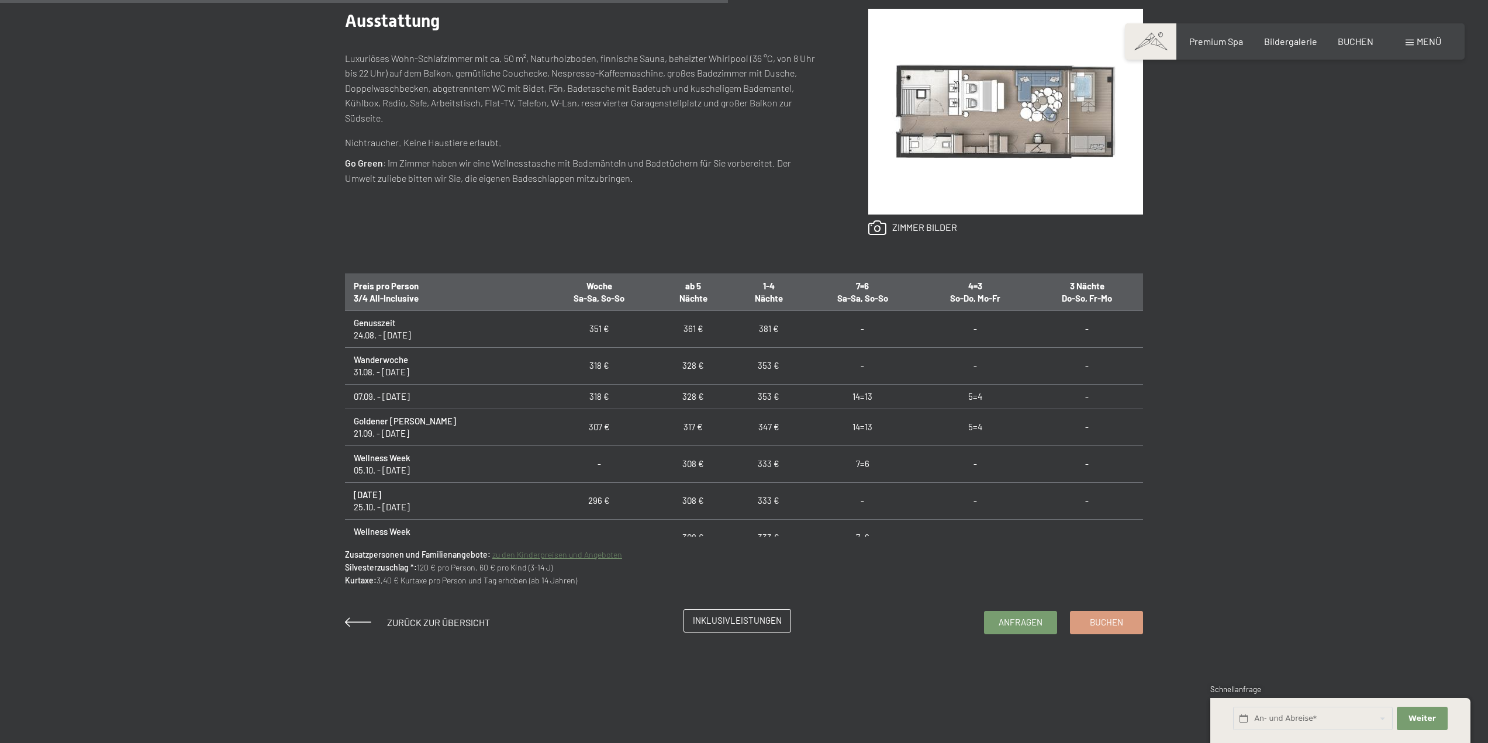
click at [709, 618] on span "Inklusivleistungen" at bounding box center [737, 621] width 89 height 12
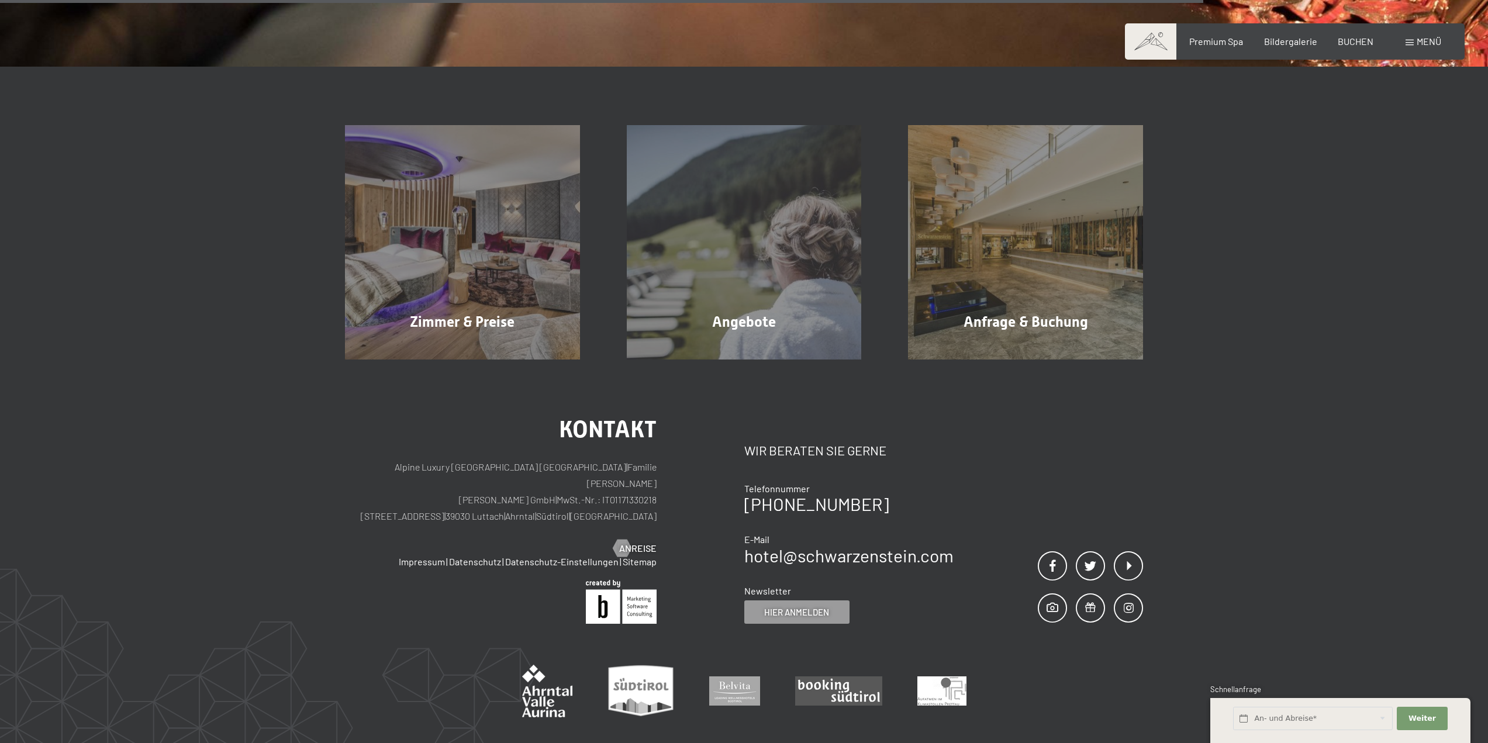
scroll to position [2164, 0]
